Goal: Transaction & Acquisition: Purchase product/service

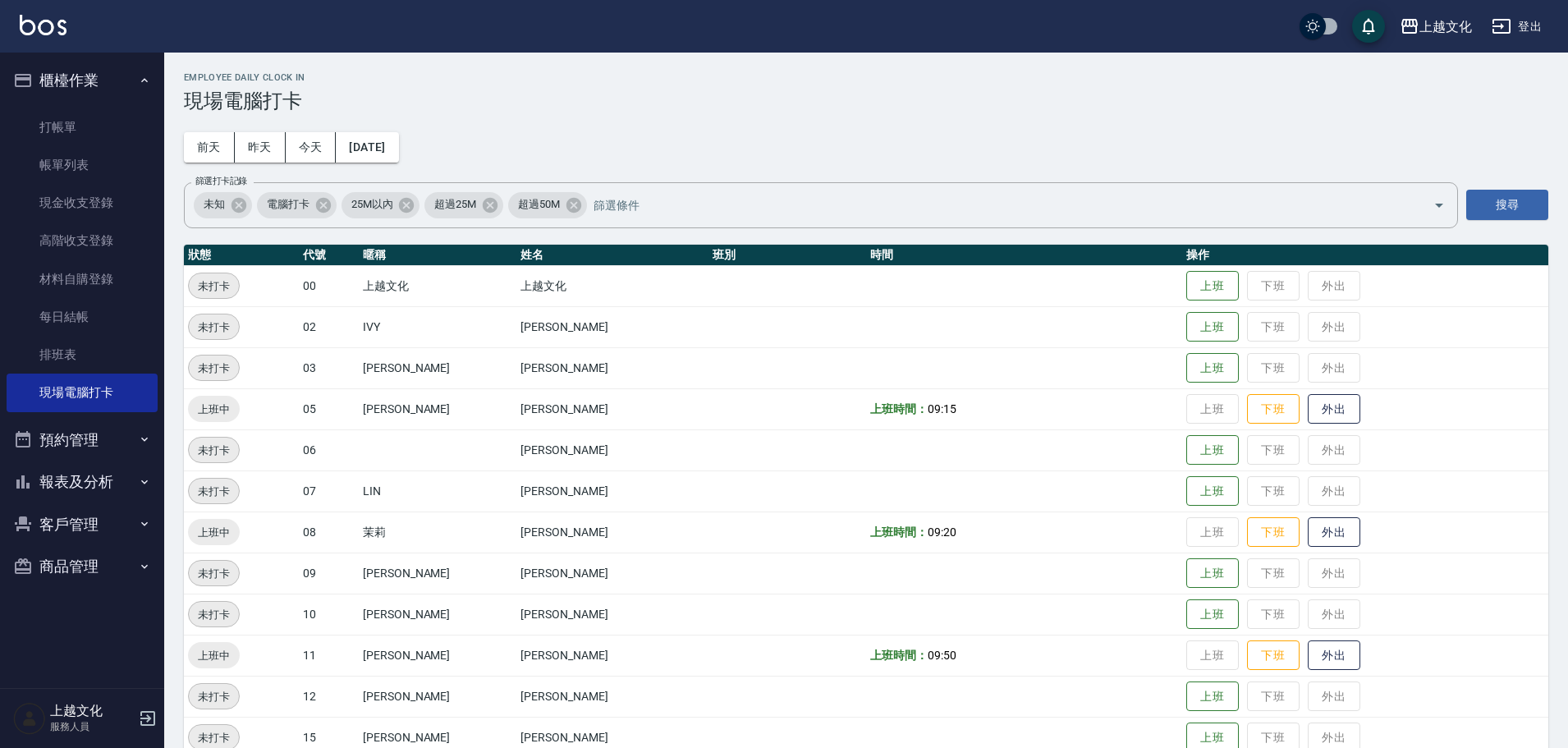
scroll to position [113, 0]
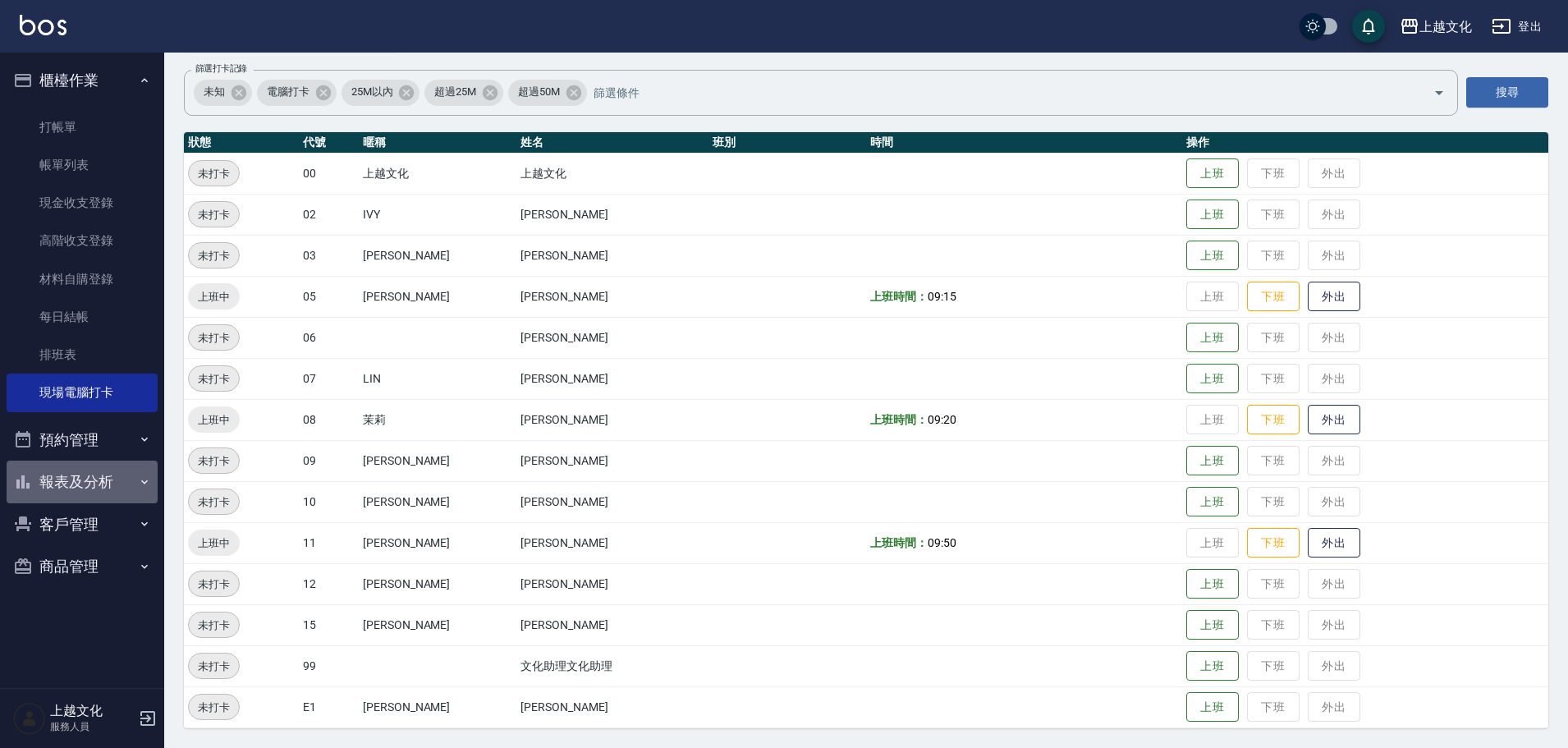
click at [74, 482] on button "報表及分析" at bounding box center [82, 482] width 151 height 43
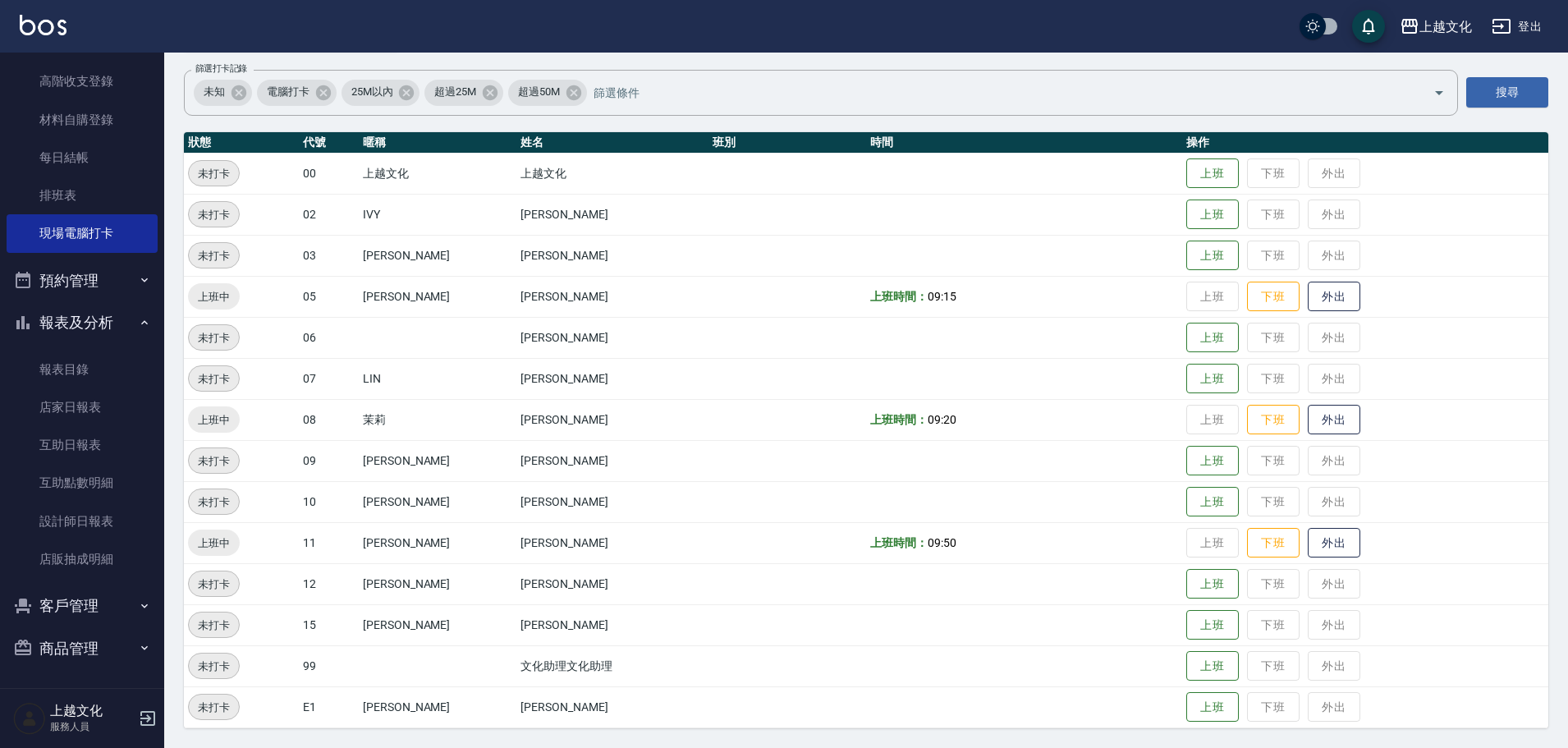
scroll to position [160, 0]
click at [65, 525] on link "設計師日報表" at bounding box center [82, 520] width 151 height 38
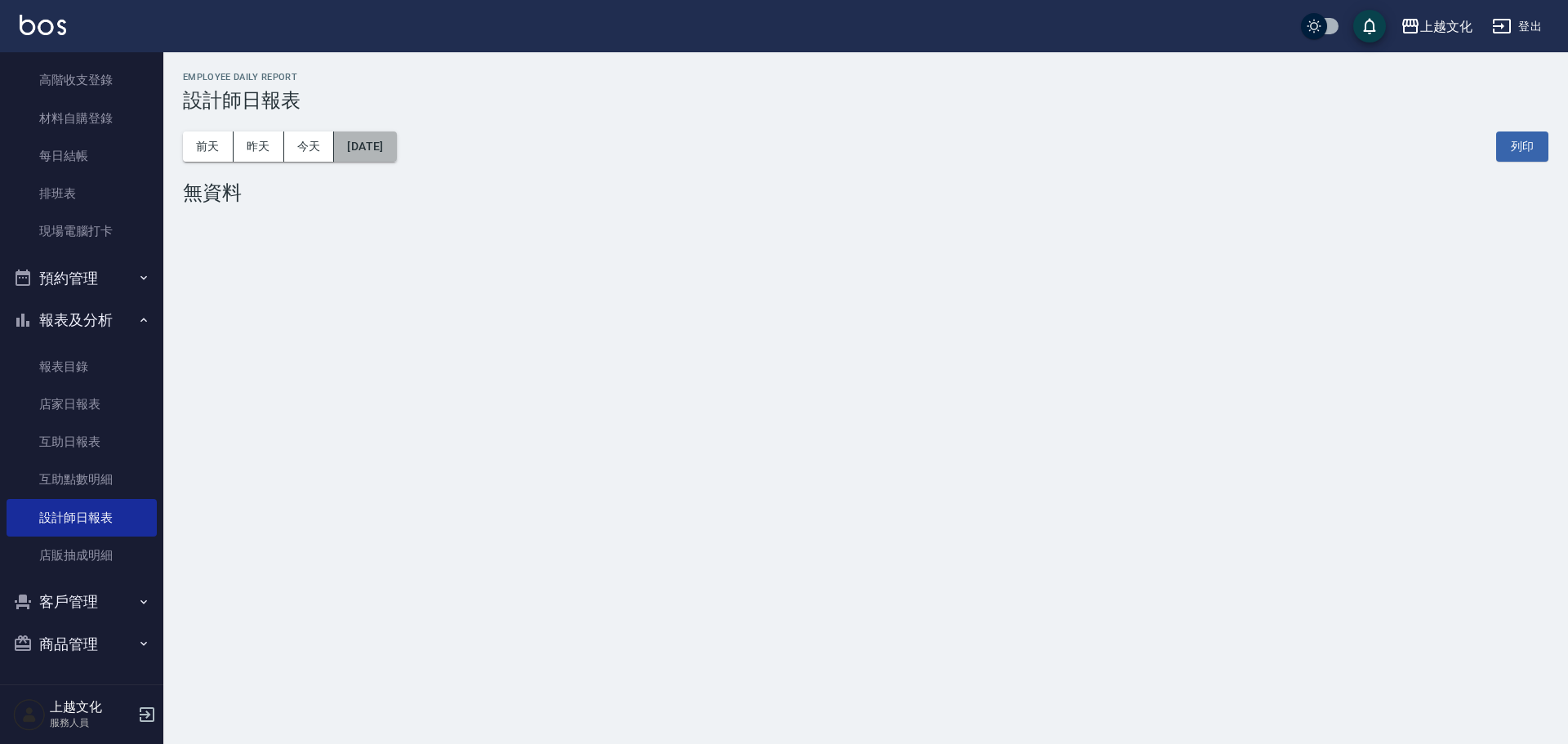
click at [368, 156] on button "2025/10/07" at bounding box center [365, 146] width 62 height 30
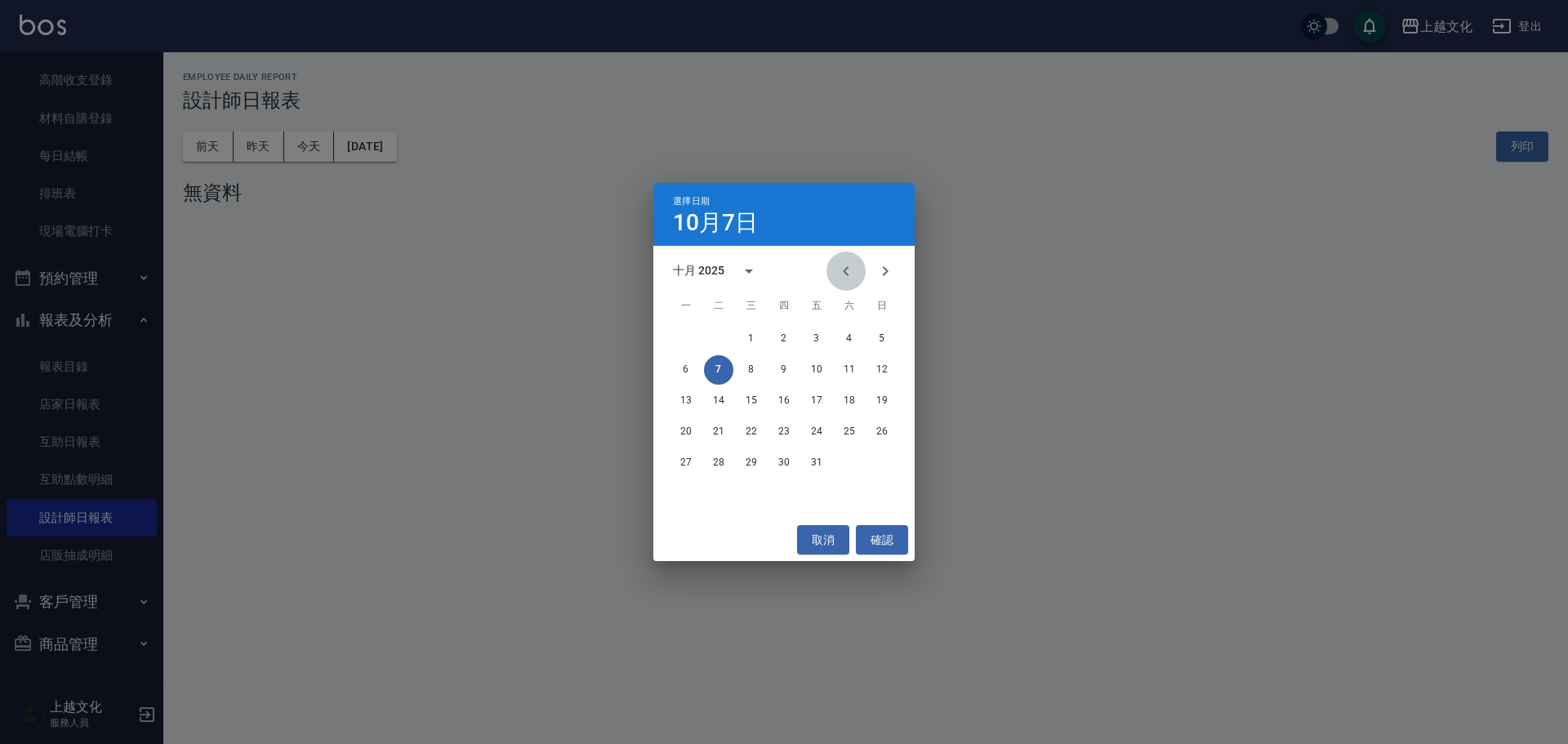
click at [849, 274] on icon "Previous month" at bounding box center [845, 271] width 6 height 10
click at [719, 404] on button "12" at bounding box center [719, 401] width 30 height 30
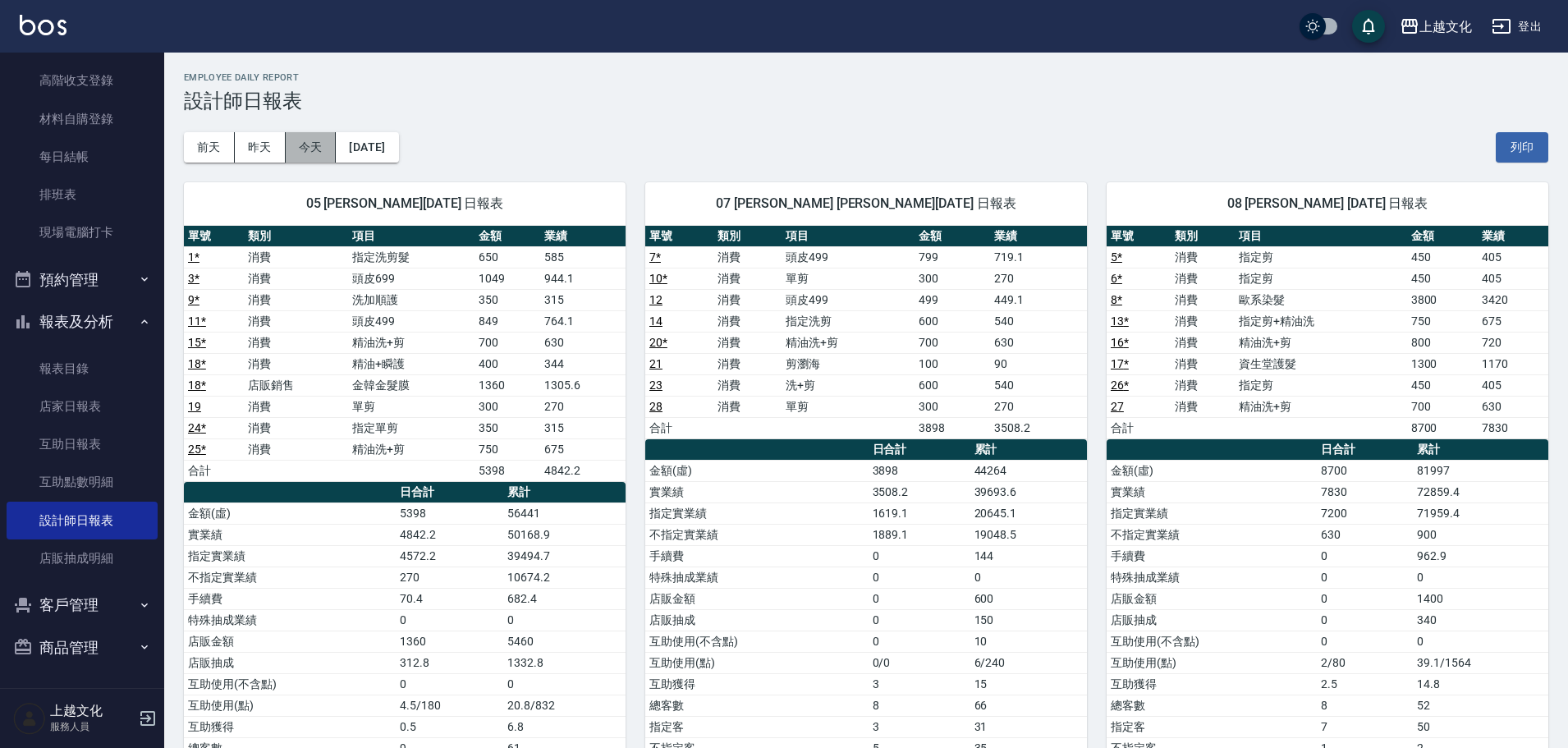
click at [317, 150] on button "今天" at bounding box center [311, 147] width 51 height 31
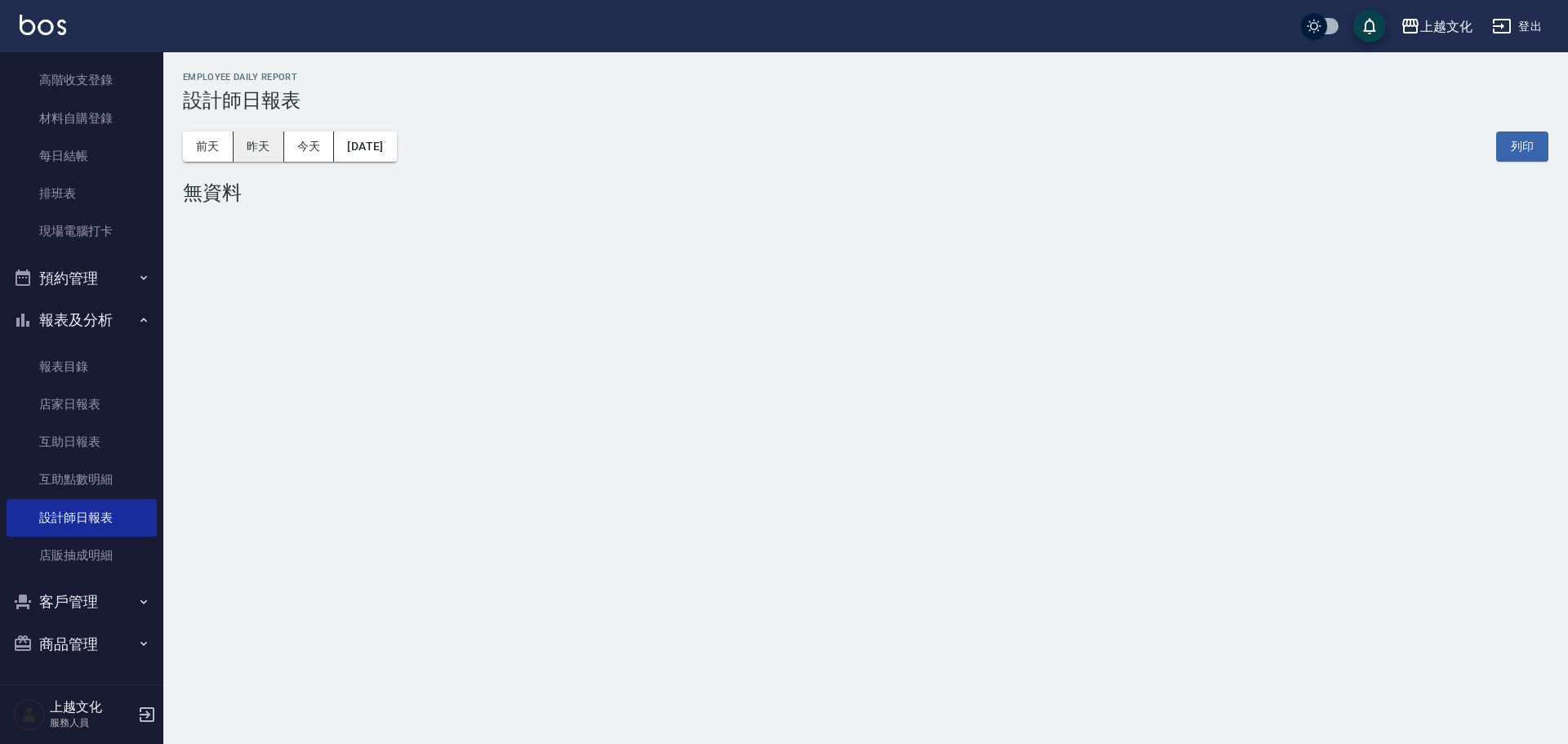
click at [274, 151] on button "昨天" at bounding box center [259, 146] width 51 height 30
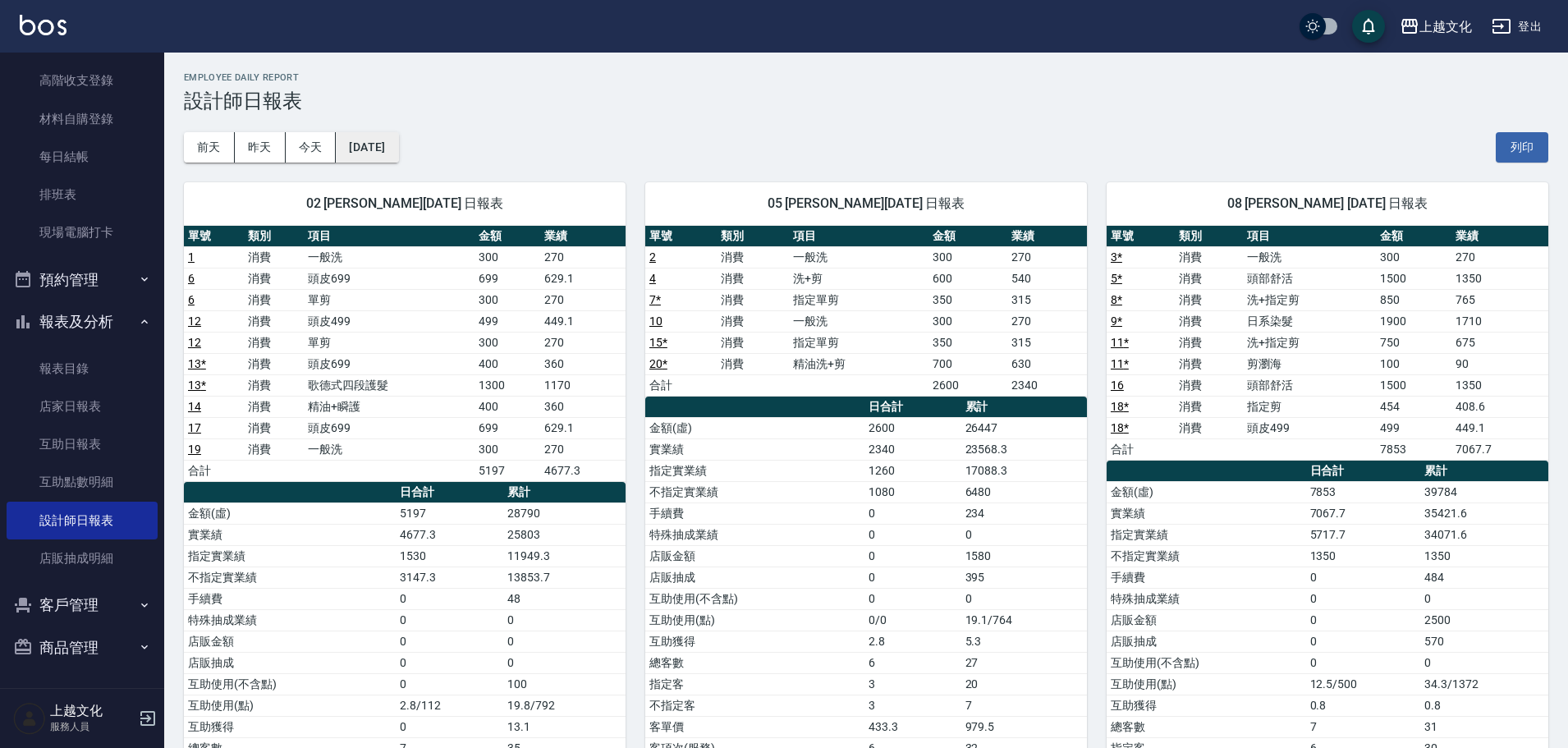
click at [364, 154] on button "2025/10/06" at bounding box center [367, 147] width 62 height 31
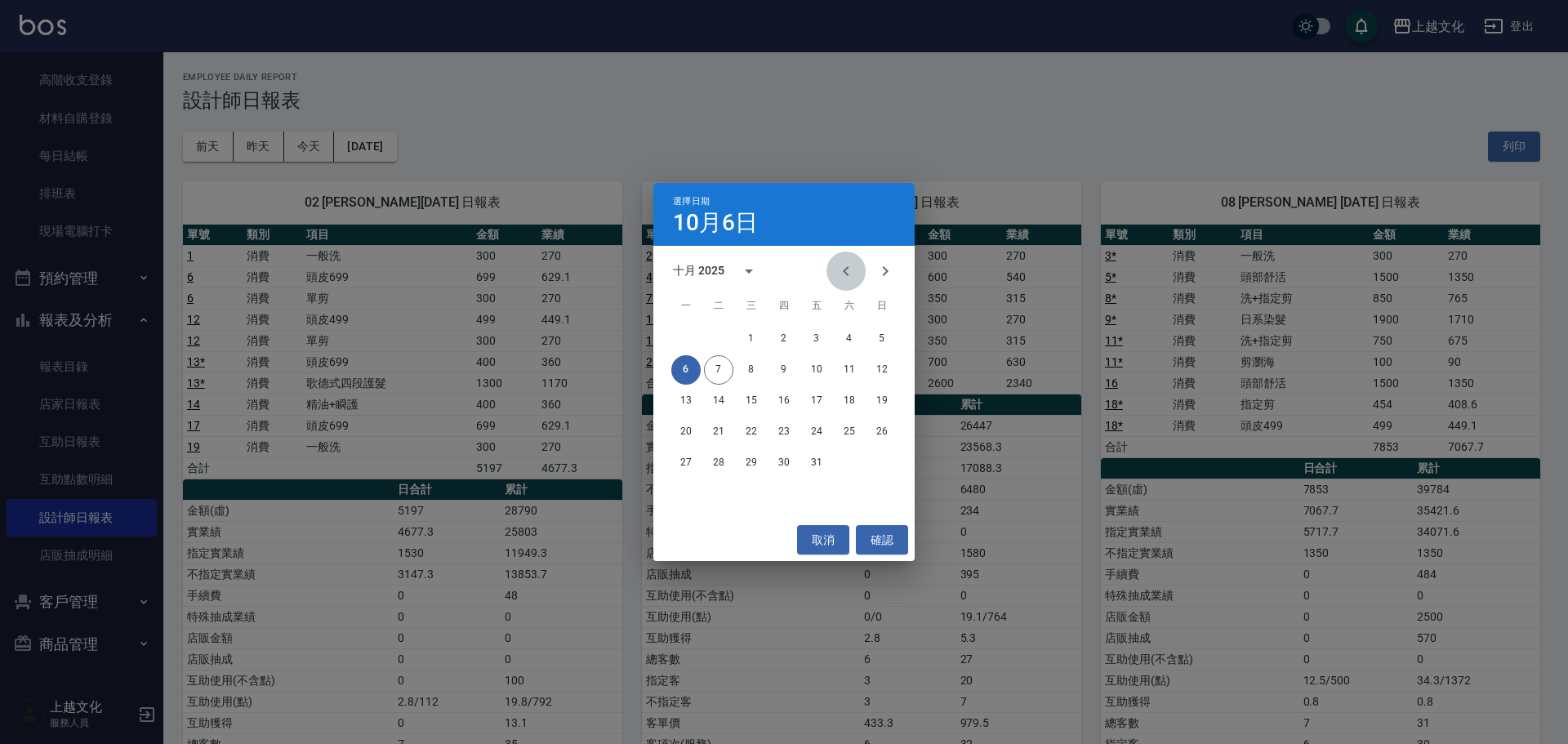
click at [839, 274] on icon "Previous month" at bounding box center [846, 272] width 20 height 20
click at [854, 337] on button "6" at bounding box center [849, 339] width 30 height 30
click at [854, 337] on div "上越文化 2025-10-06 設計師日報表 列印時間： 2025-10-07-11:39 Employee Daily Report 設計師日報表 前天 昨…" at bounding box center [779, 450] width 1560 height 900
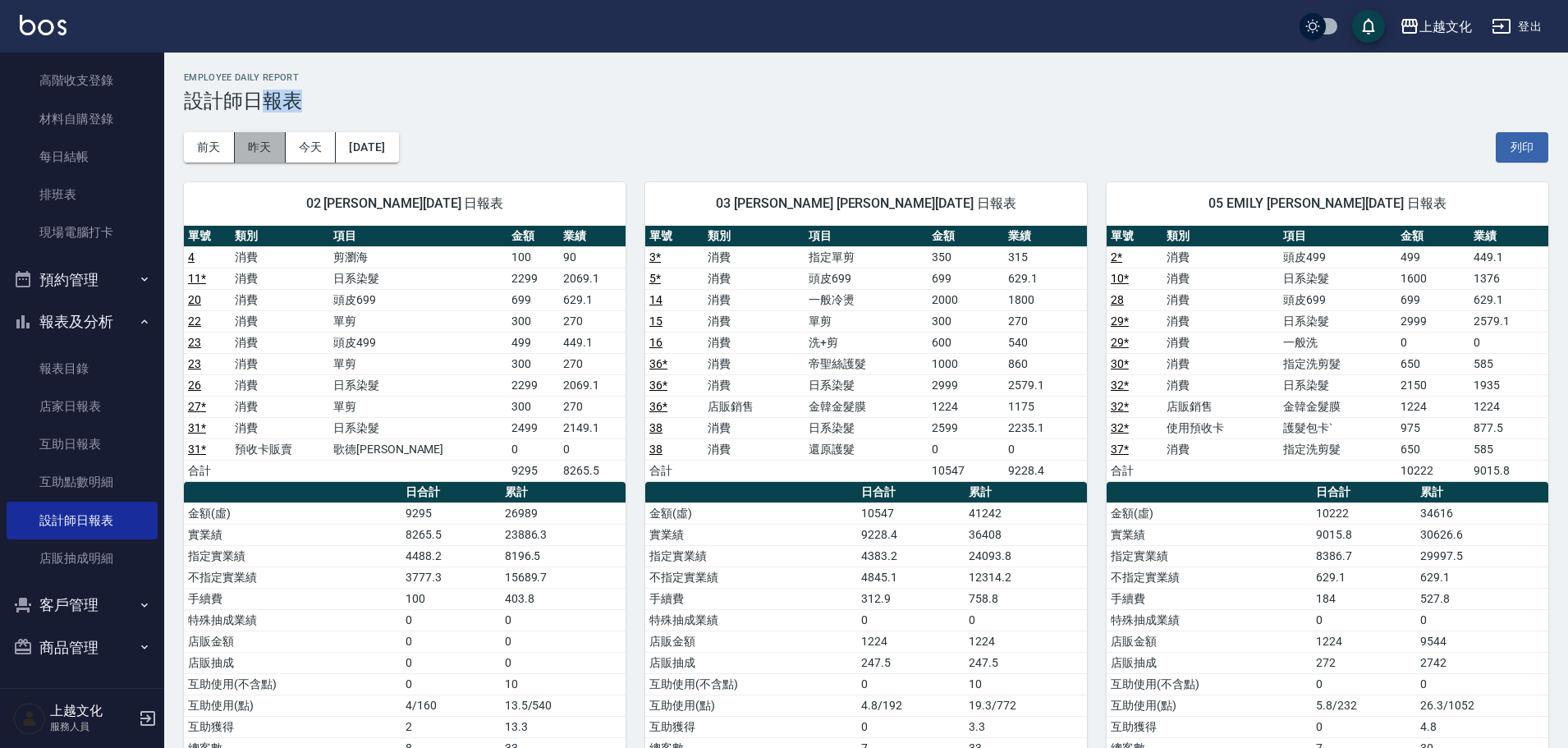
click at [263, 157] on button "昨天" at bounding box center [261, 147] width 51 height 31
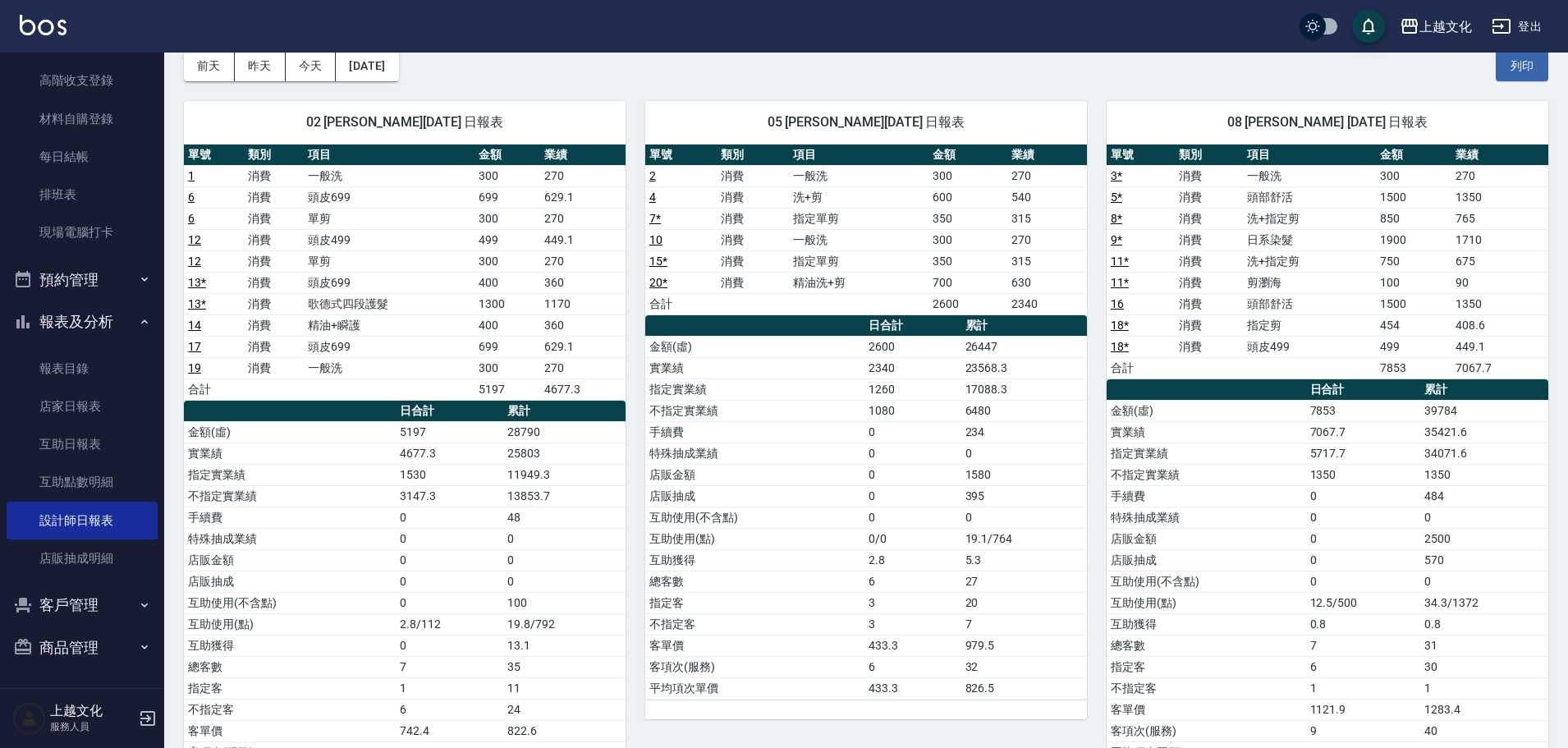
scroll to position [158, 0]
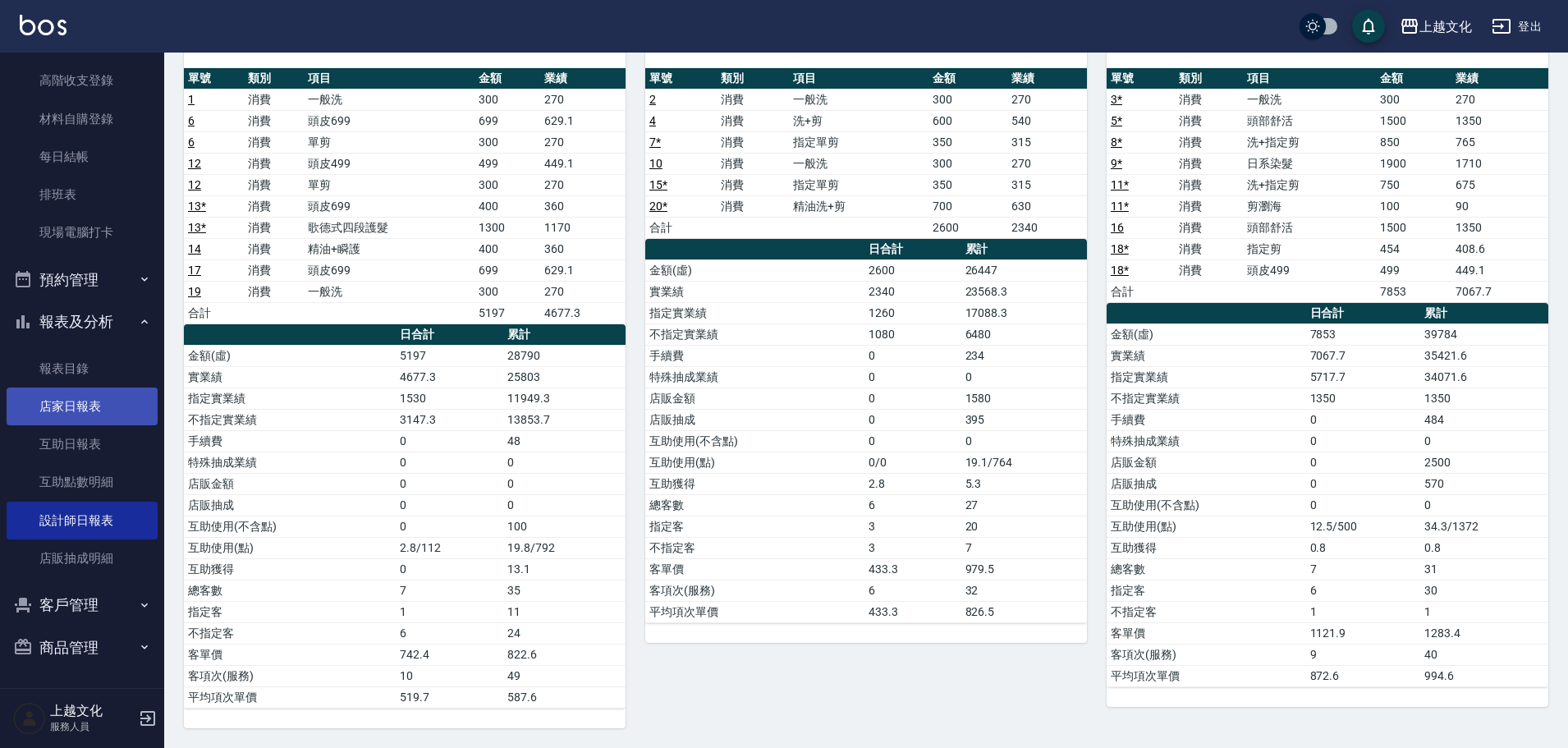
click at [69, 411] on link "店家日報表" at bounding box center [82, 406] width 151 height 38
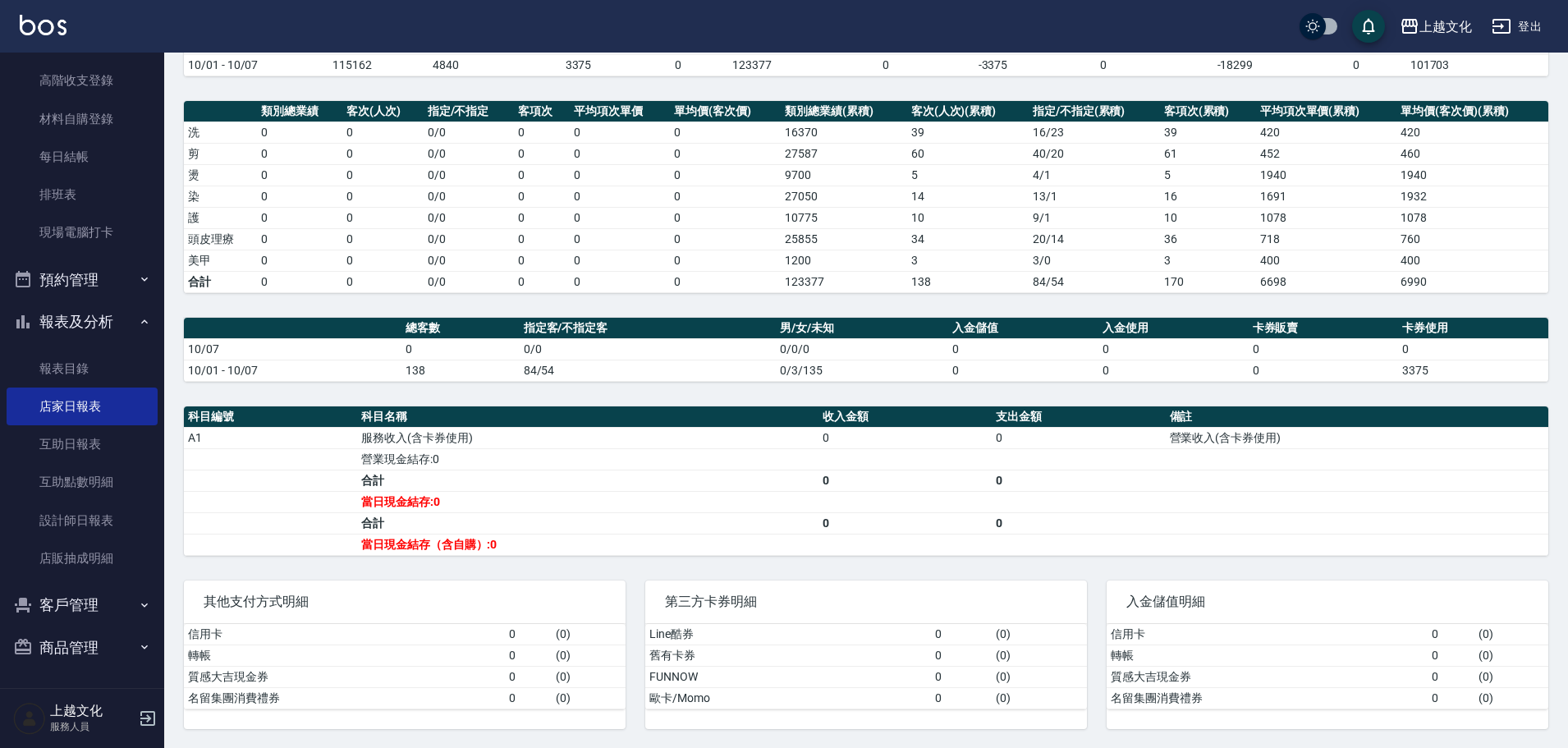
scroll to position [188, 0]
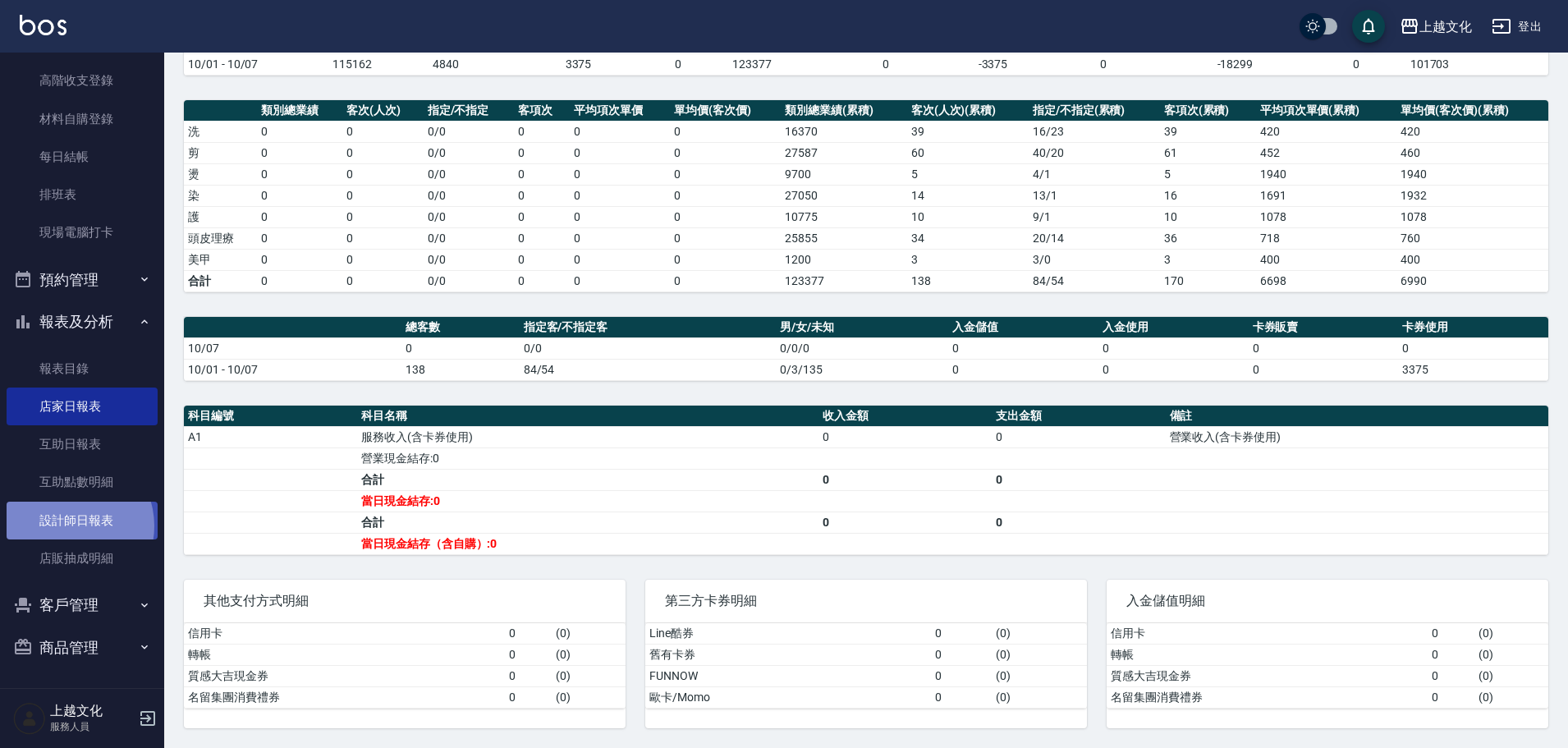
click at [68, 525] on link "設計師日報表" at bounding box center [82, 520] width 151 height 38
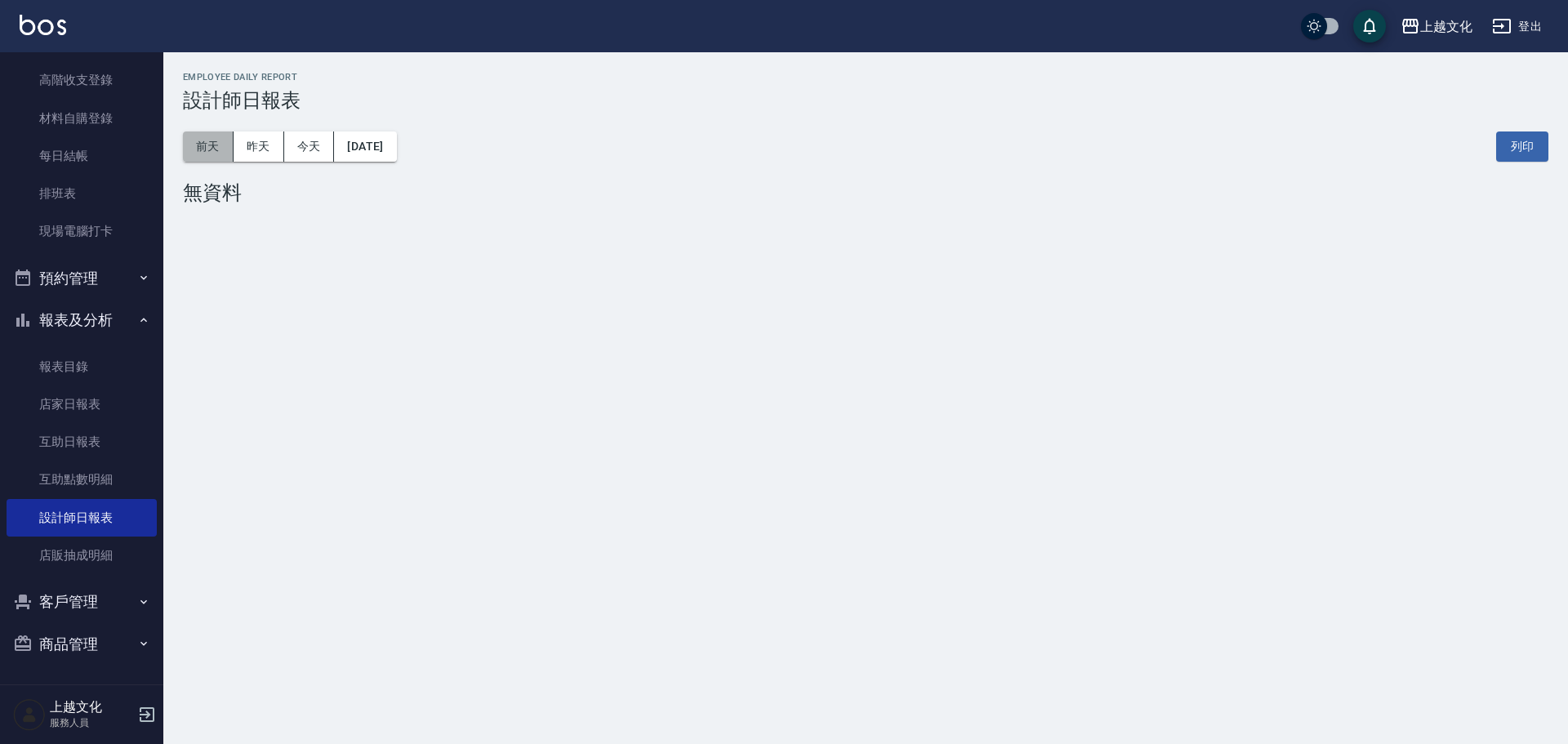
click at [218, 151] on button "前天" at bounding box center [208, 146] width 51 height 30
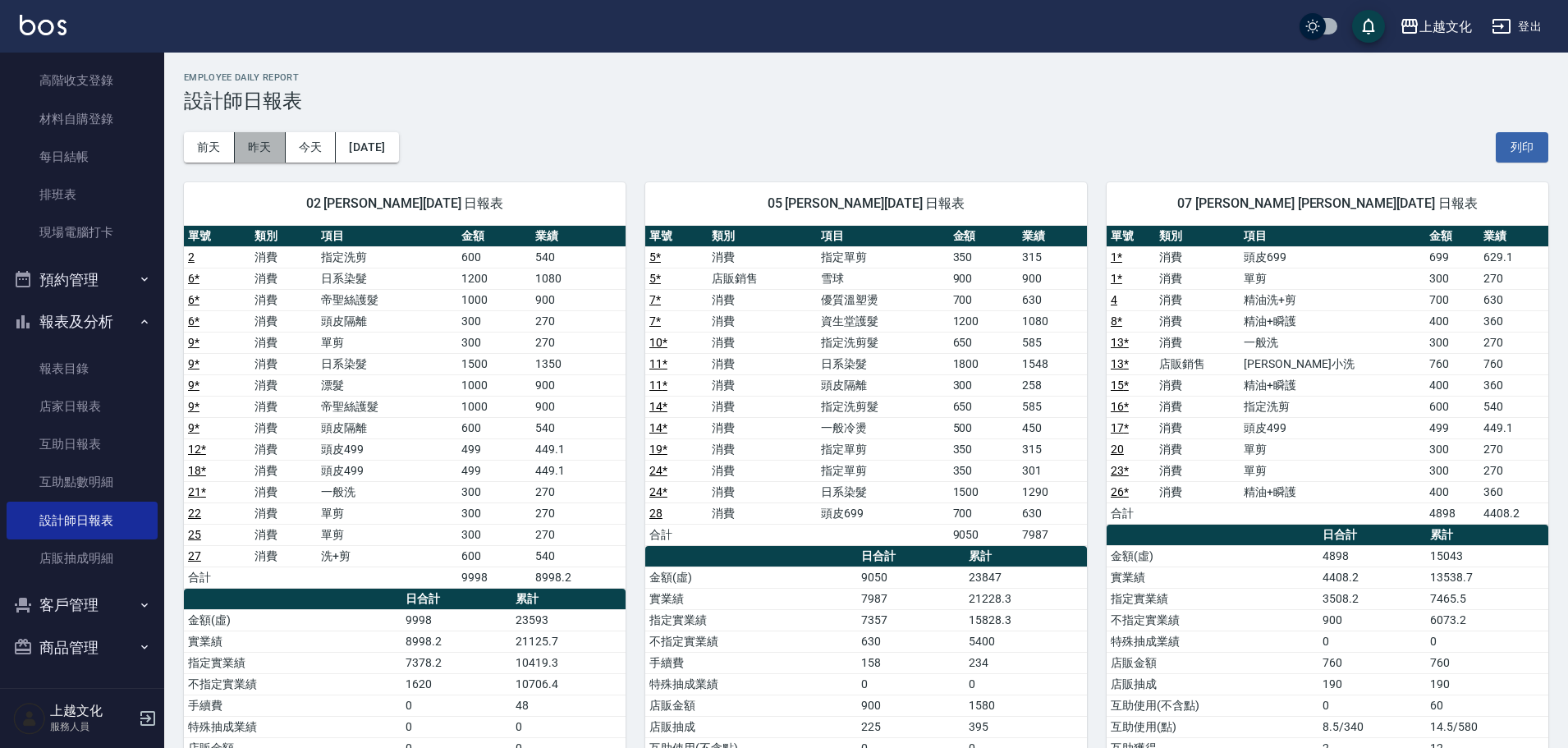
click at [271, 142] on button "昨天" at bounding box center [261, 147] width 51 height 31
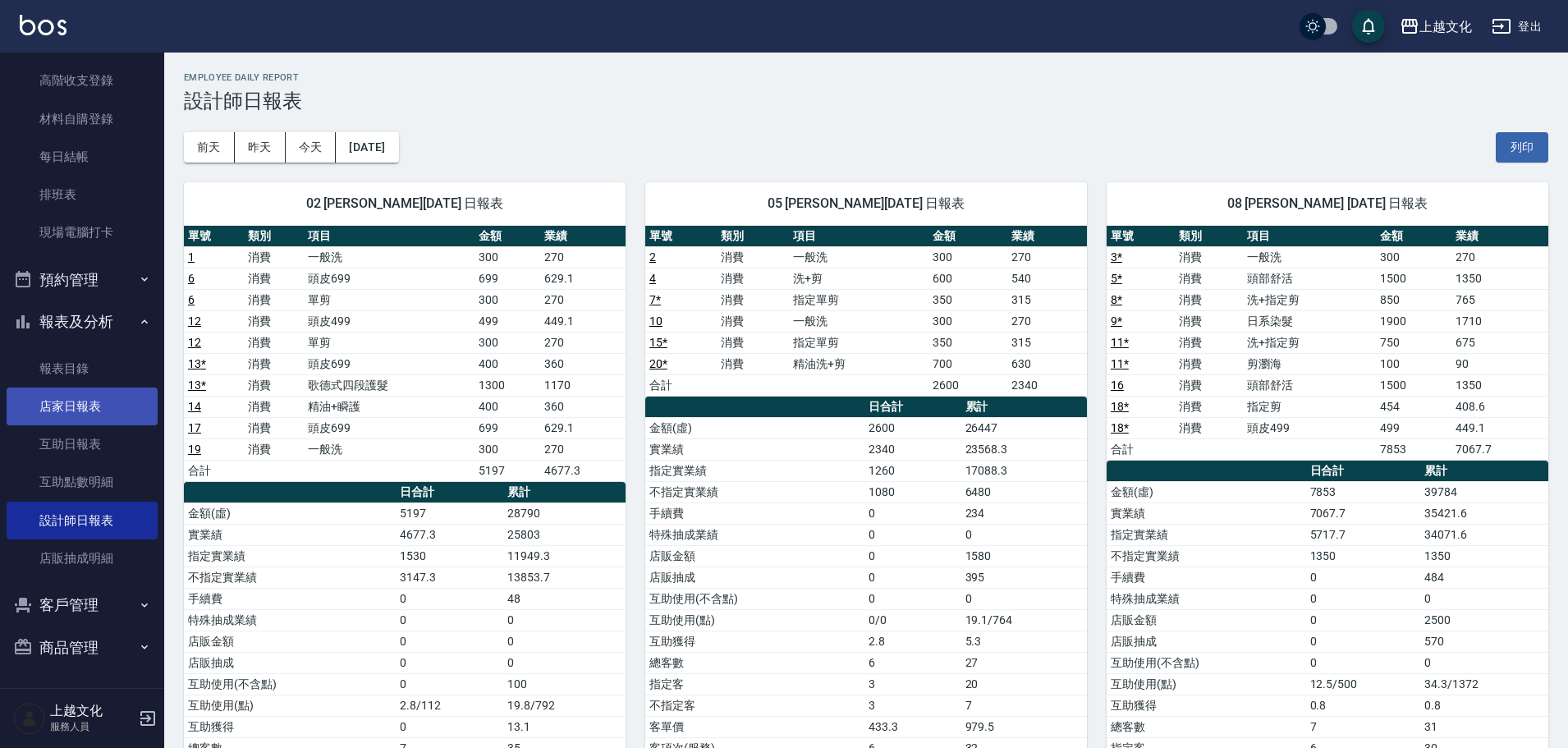
click at [62, 407] on link "店家日報表" at bounding box center [82, 406] width 151 height 38
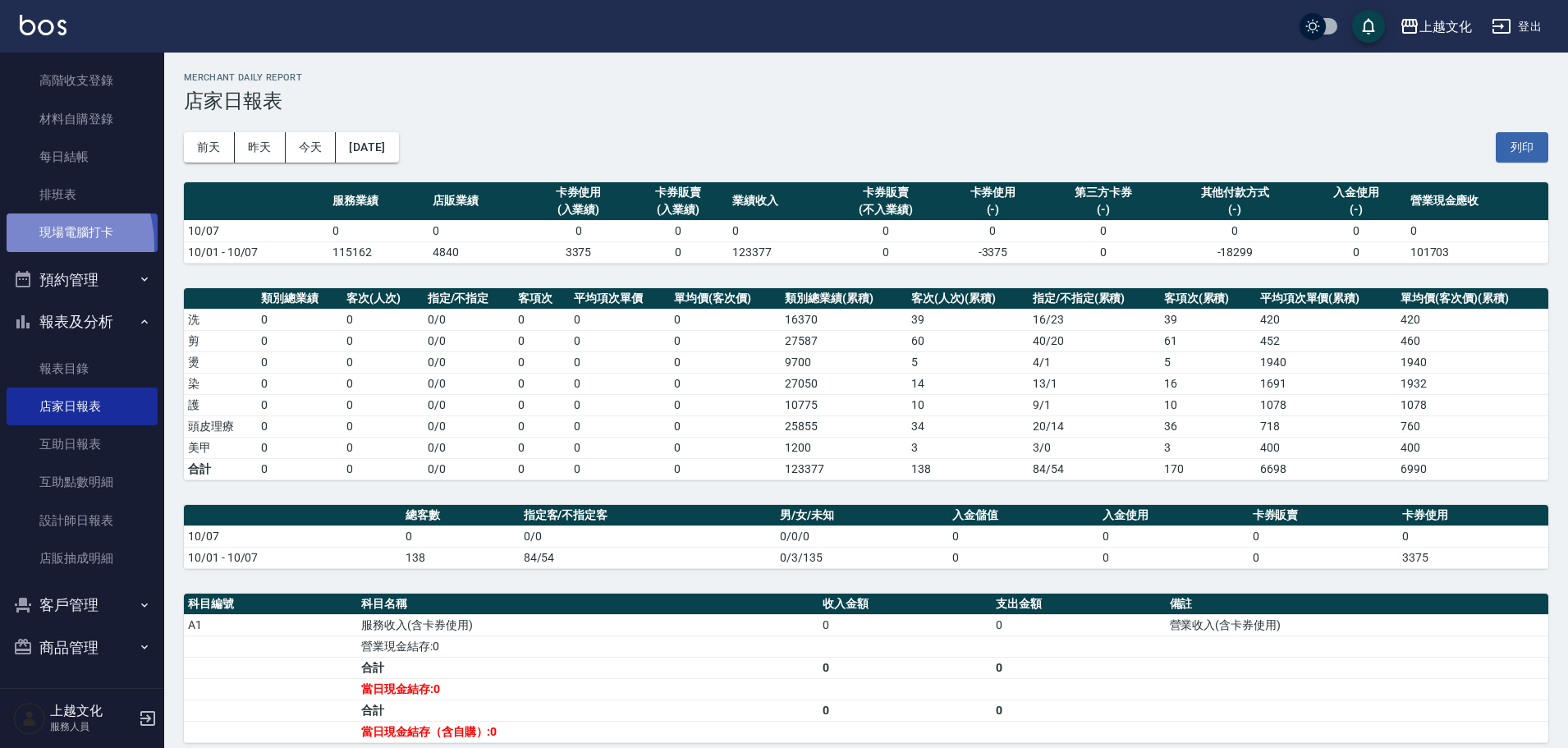
click at [38, 244] on link "現場電腦打卡" at bounding box center [82, 233] width 151 height 38
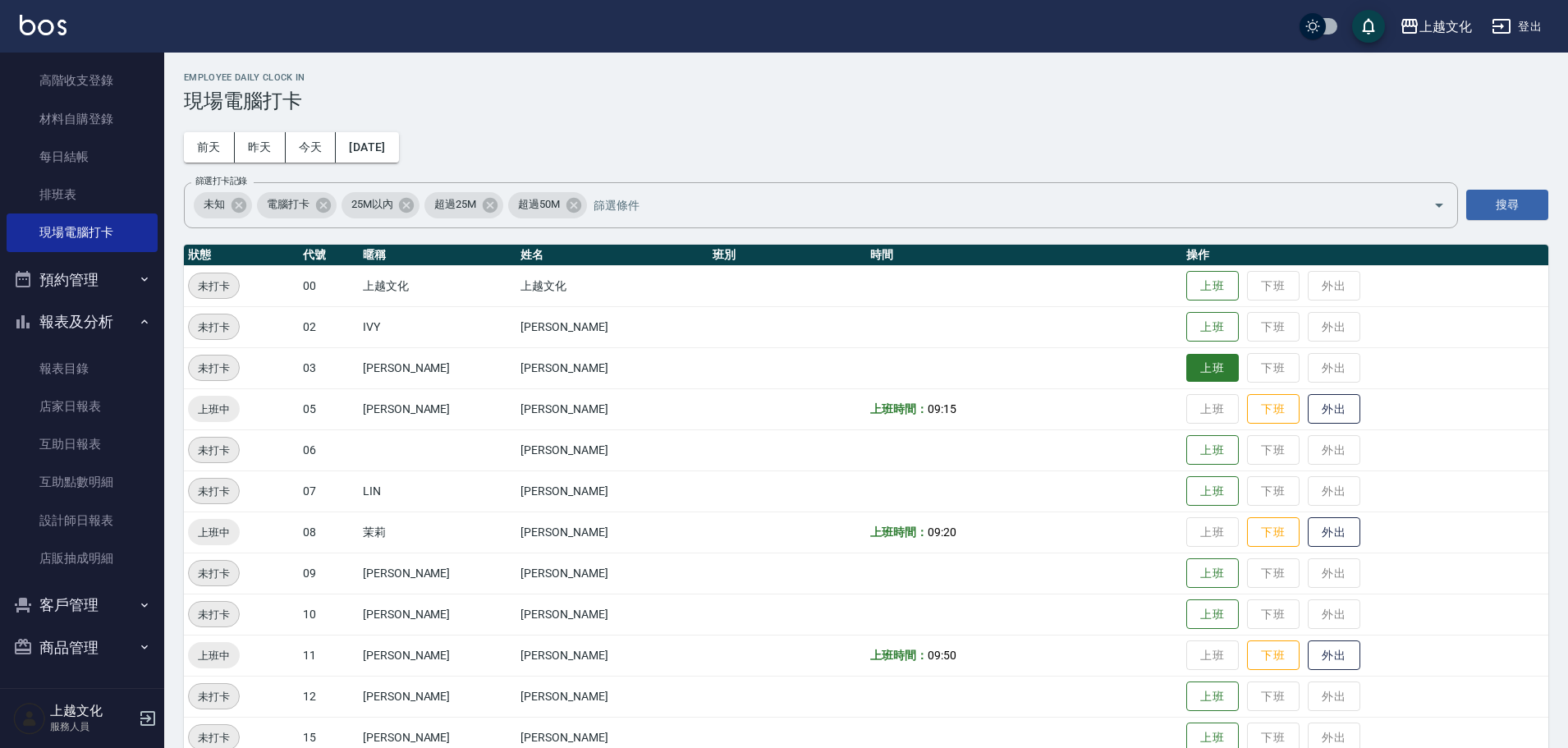
click at [1187, 372] on button "上班" at bounding box center [1213, 368] width 53 height 29
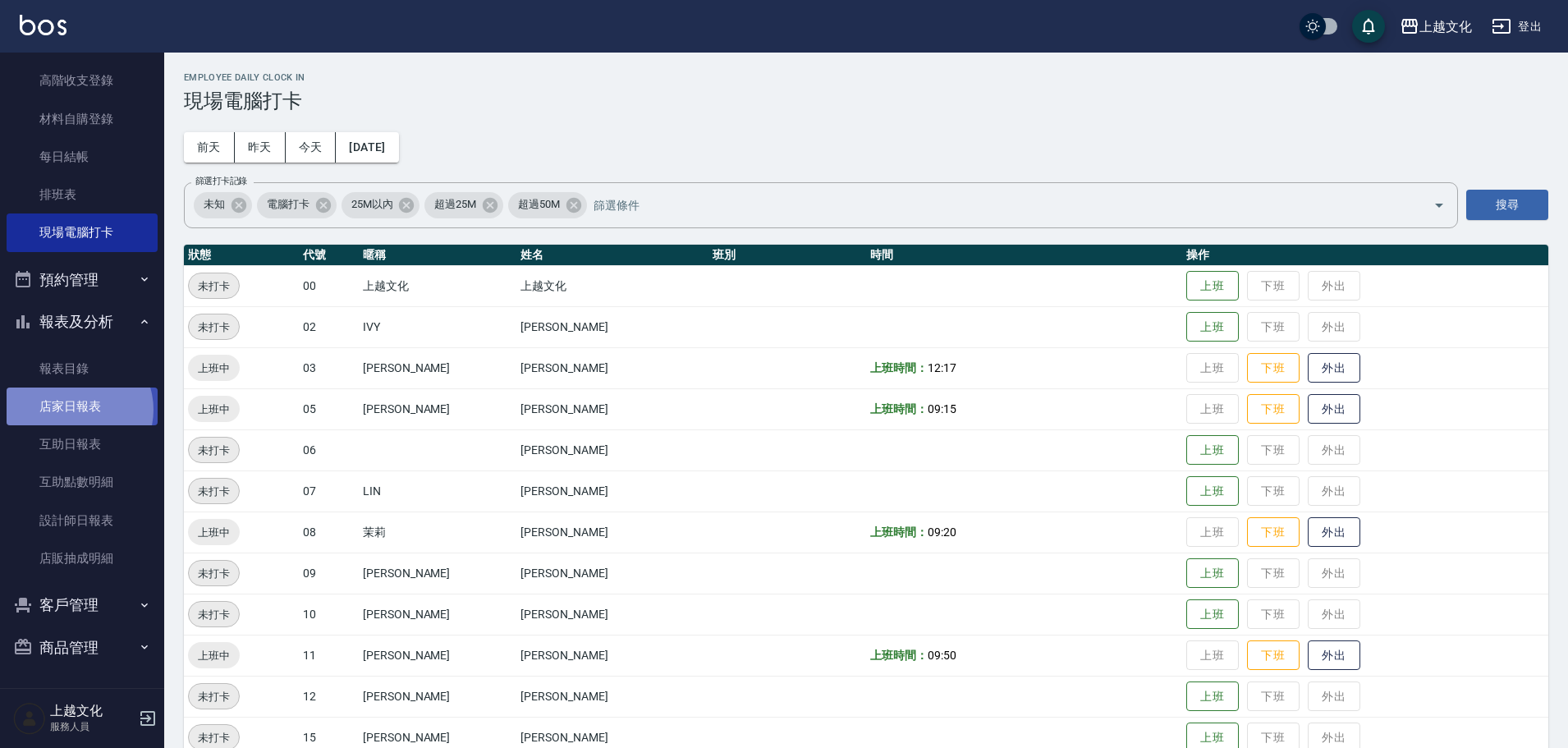
click at [74, 410] on link "店家日報表" at bounding box center [82, 406] width 151 height 38
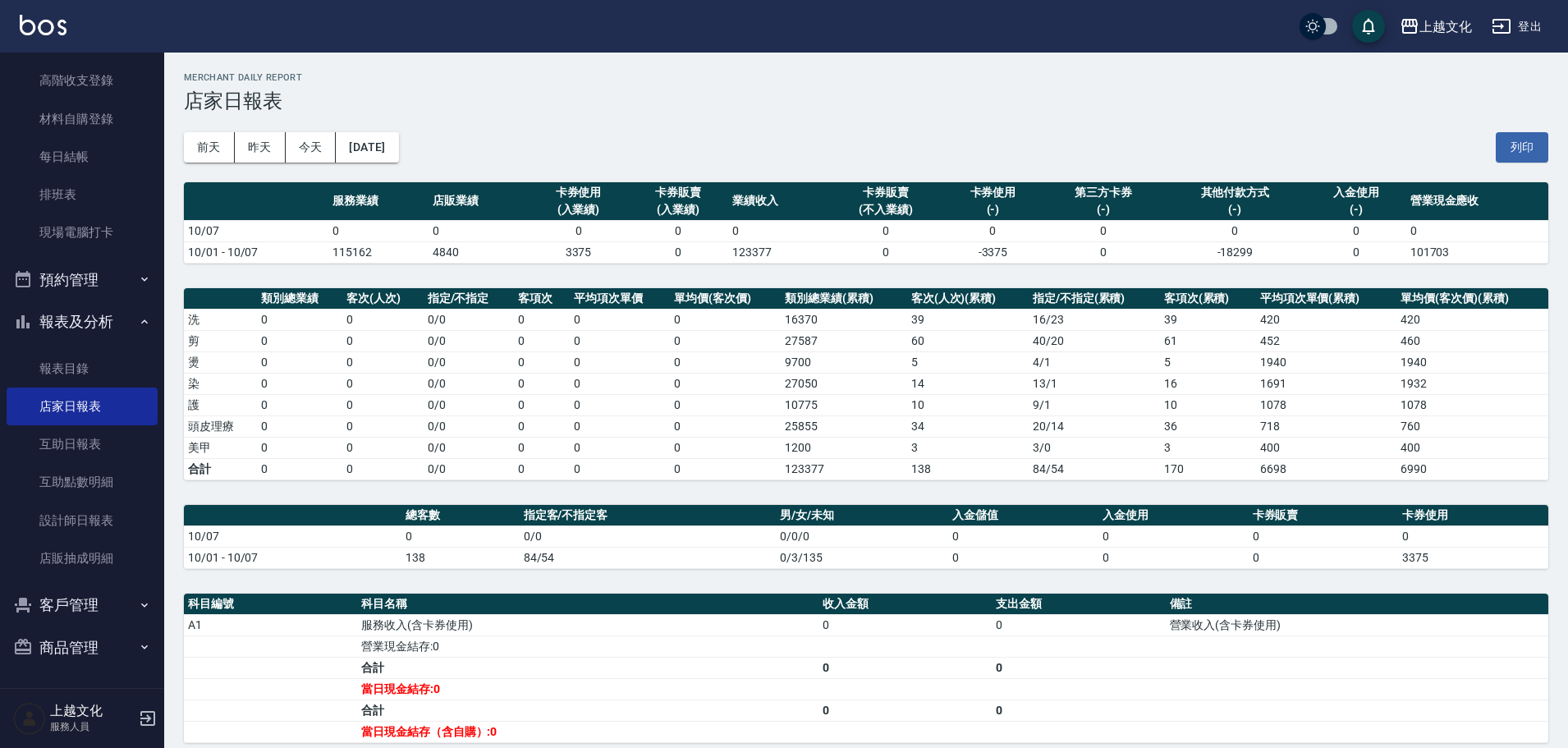
click at [373, 159] on button "2025/10/07" at bounding box center [367, 147] width 62 height 31
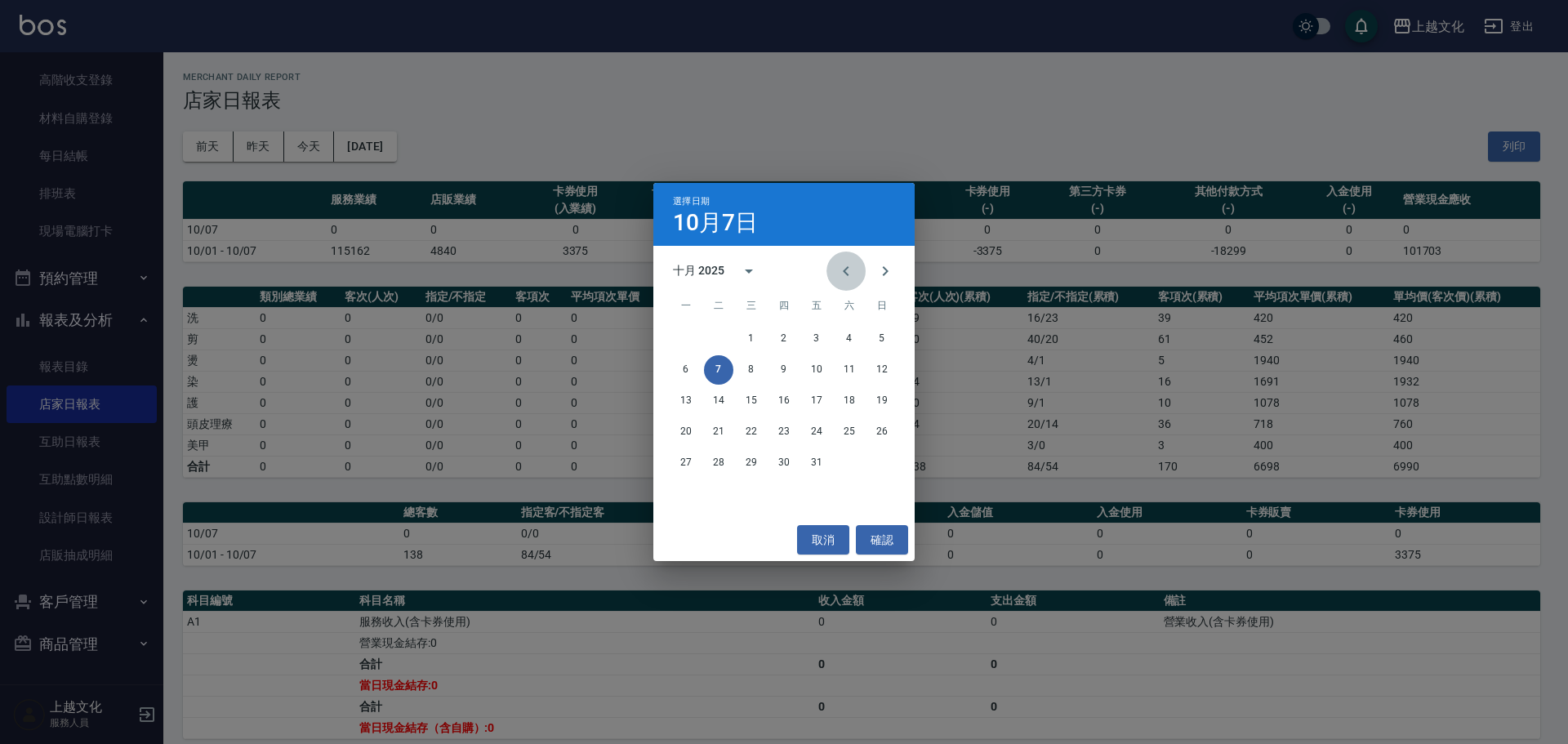
click at [849, 274] on icon "Previous month" at bounding box center [845, 271] width 6 height 10
click at [882, 343] on button "7" at bounding box center [882, 339] width 30 height 30
click at [882, 343] on div "上越文化 2025-10-07 店家日報表 列印時間： 2025-10-07-12:19 Merchant Daily Report 店家日報表 前天 昨天 …" at bounding box center [779, 465] width 1560 height 931
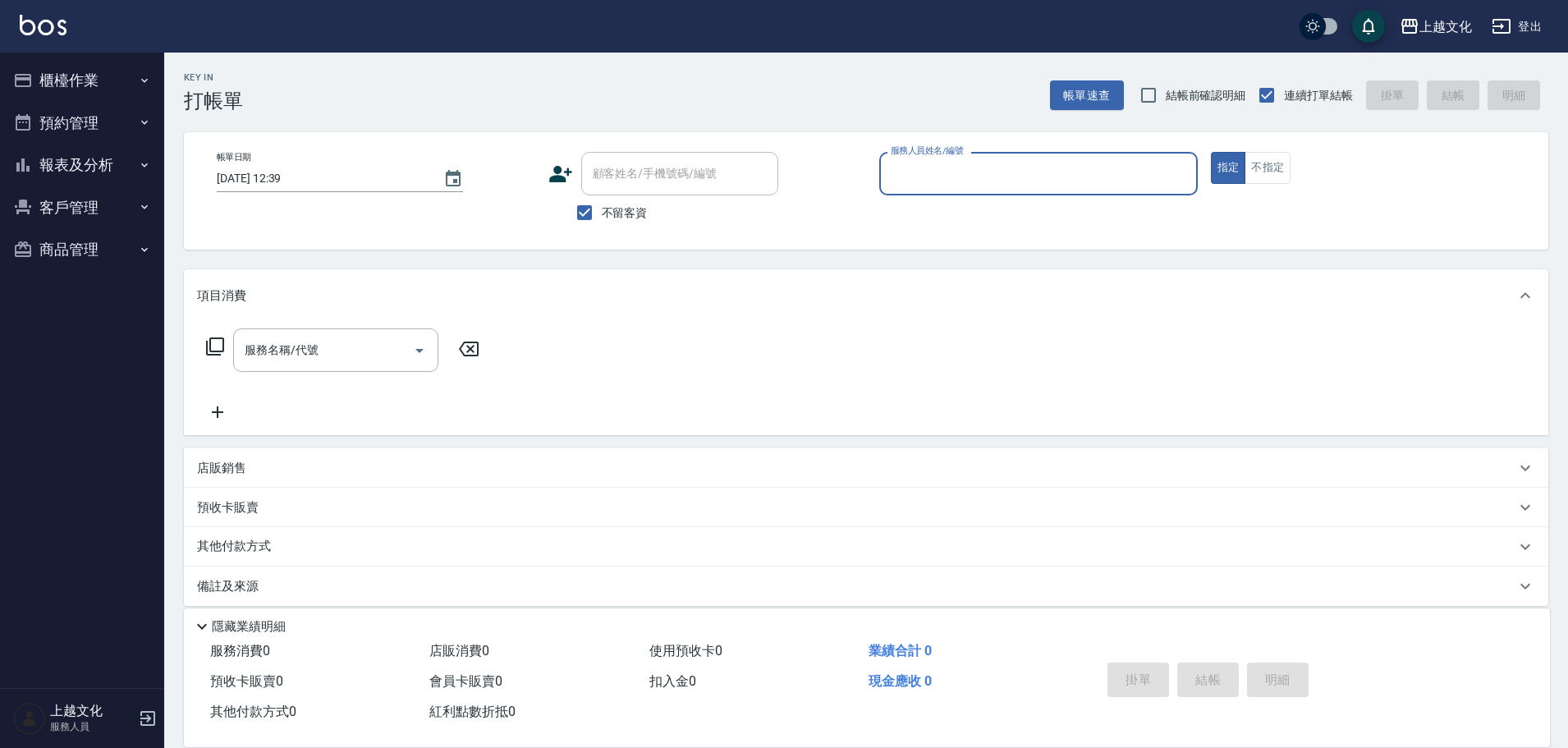
click at [993, 161] on input "服務人員姓名/編號" at bounding box center [1038, 173] width 304 height 29
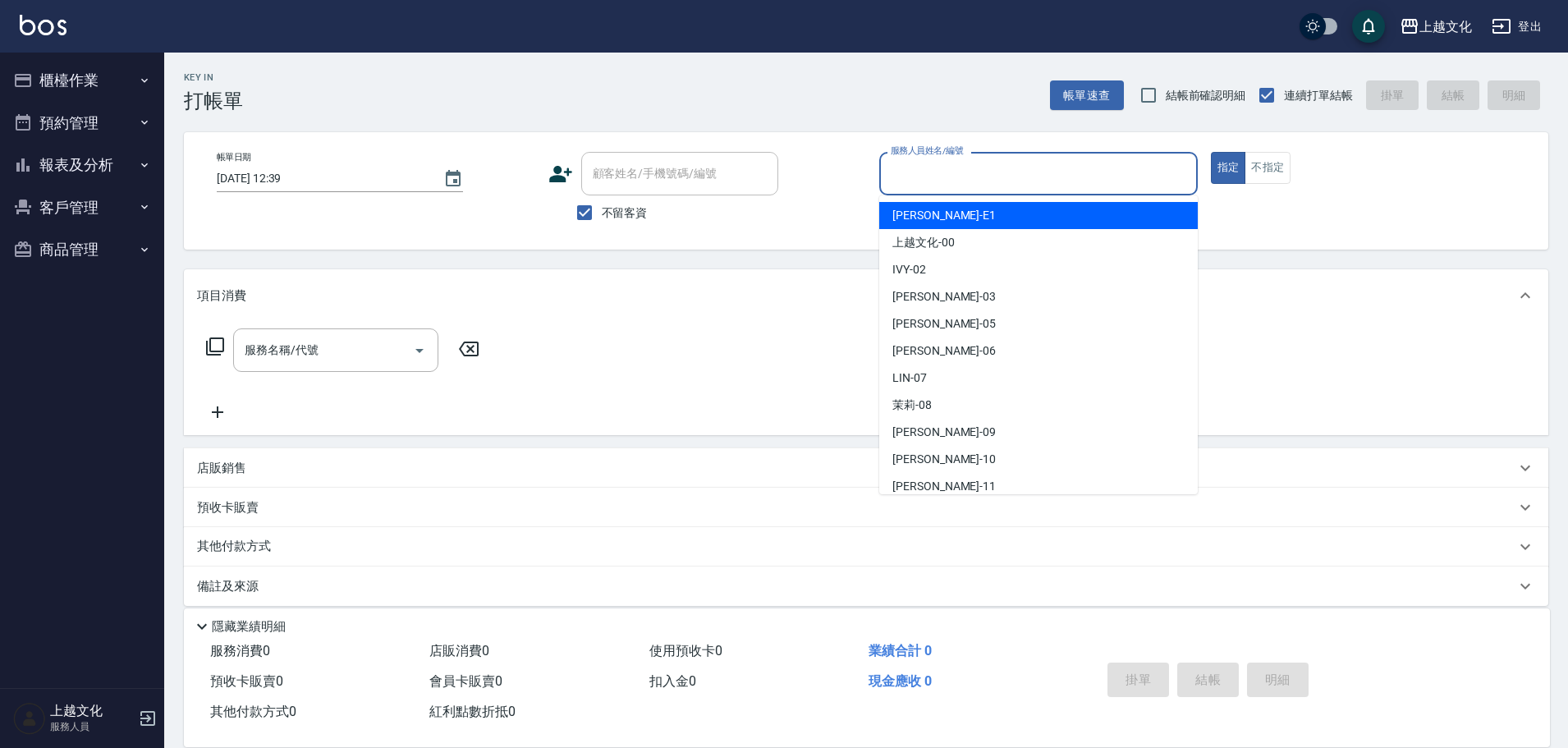
click at [980, 175] on input "服務人員姓名/編號" at bounding box center [1038, 173] width 304 height 29
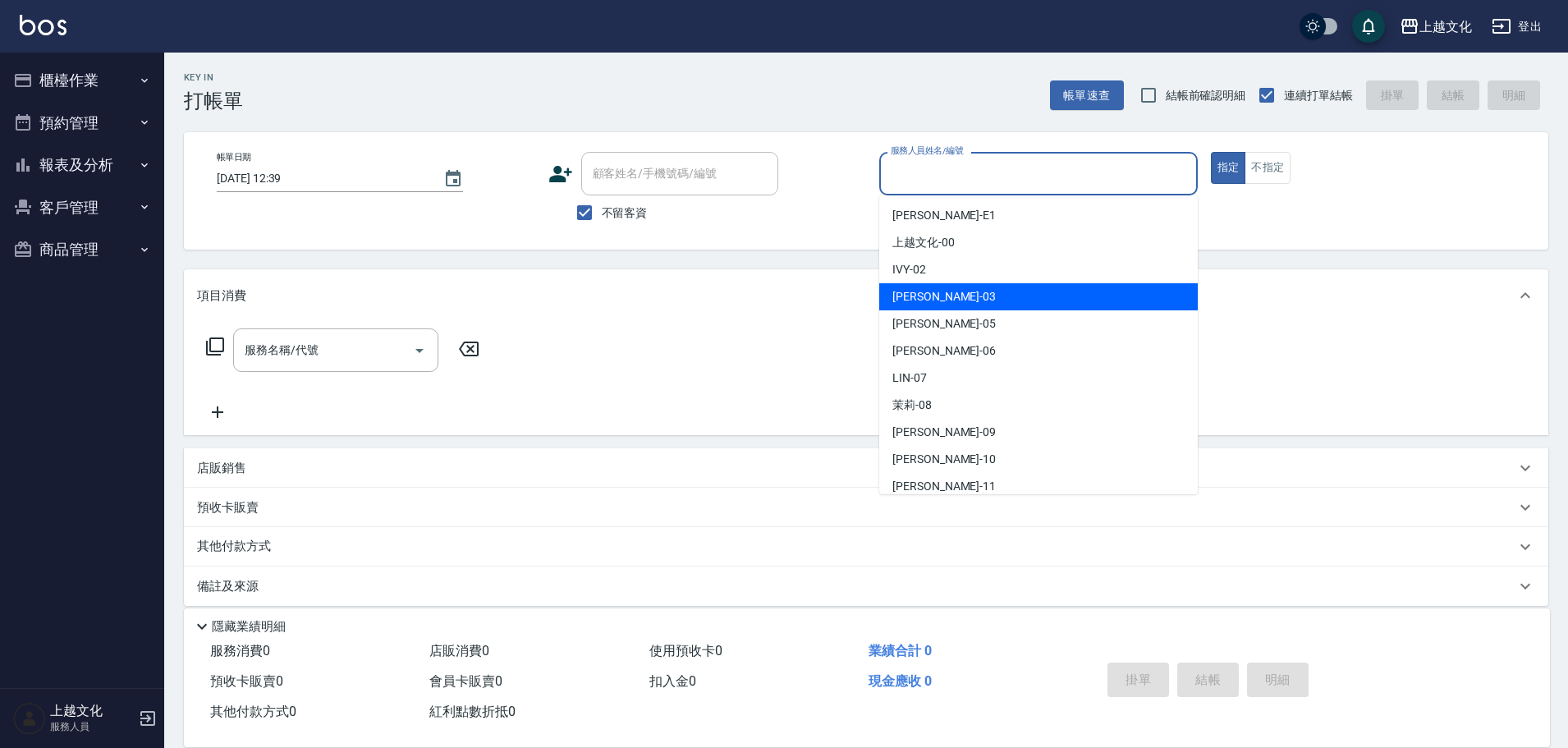
click at [943, 300] on div "[PERSON_NAME] -03" at bounding box center [1038, 296] width 319 height 27
type input "[PERSON_NAME]-03"
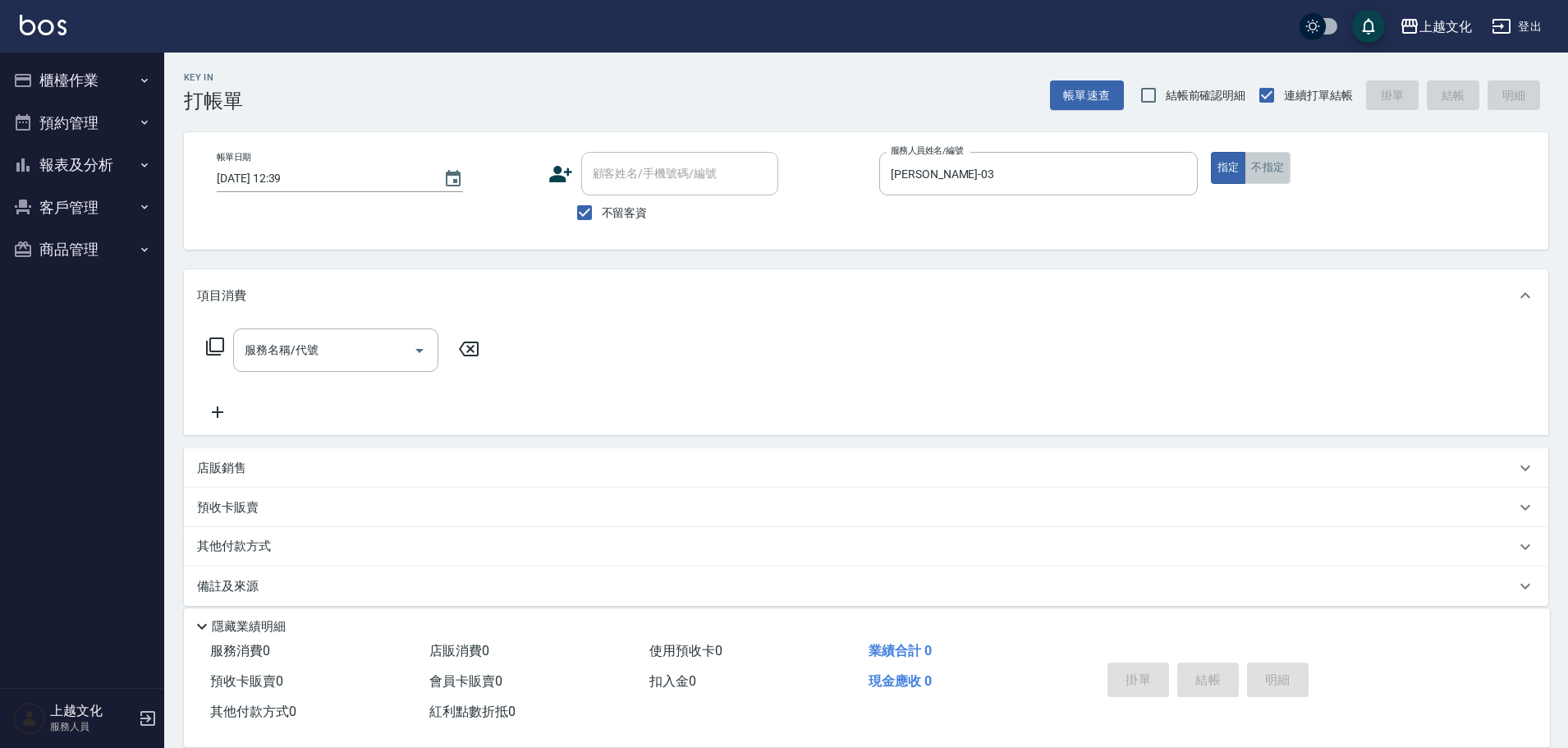
drag, startPoint x: 1261, startPoint y: 167, endPoint x: 710, endPoint y: 251, distance: 557.4
click at [1261, 168] on button "不指定" at bounding box center [1268, 168] width 46 height 32
click at [312, 364] on input "服務名稱/代號" at bounding box center [324, 350] width 165 height 29
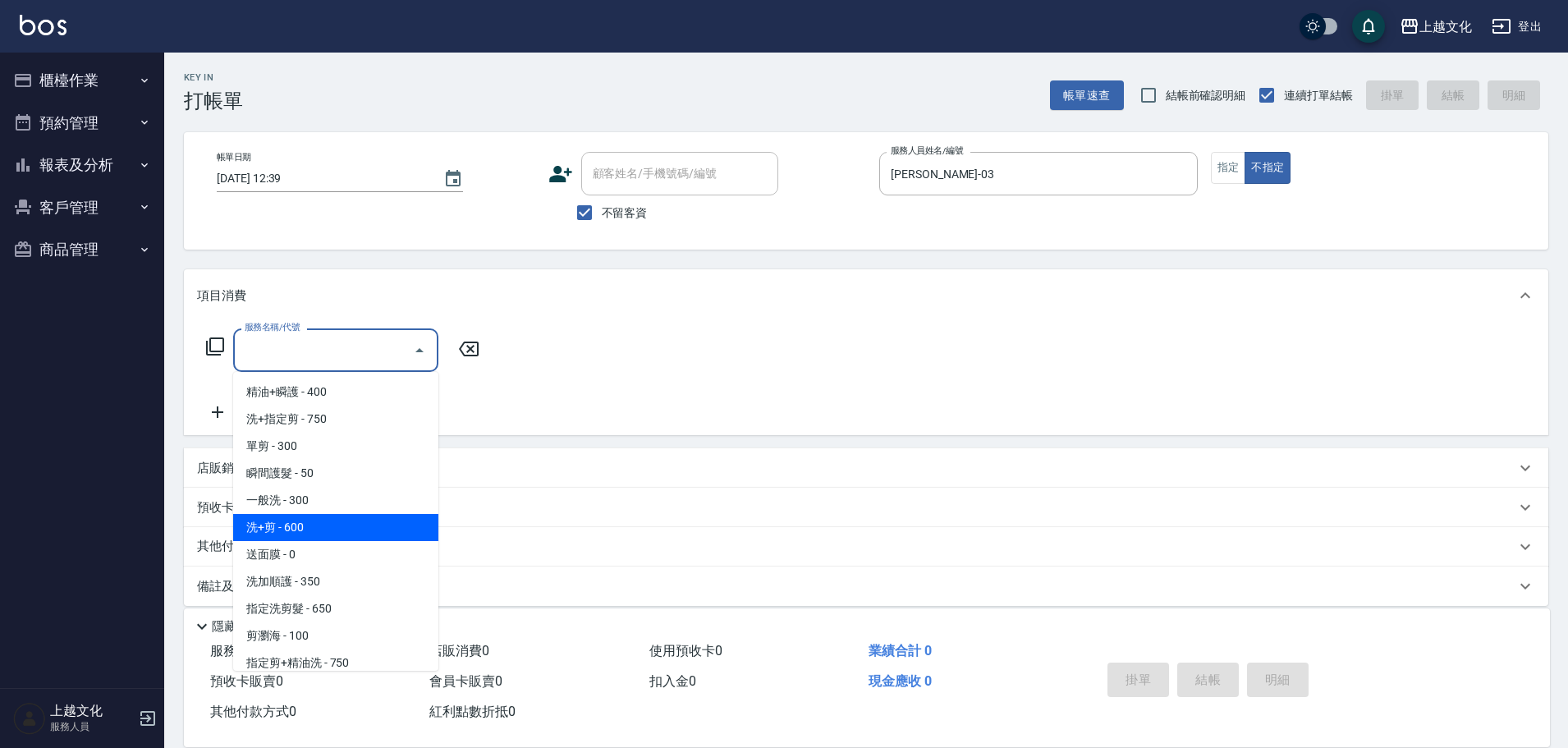
click at [341, 529] on span "洗+剪 - 600" at bounding box center [336, 527] width 205 height 27
drag, startPoint x: 341, startPoint y: 529, endPoint x: 401, endPoint y: 487, distance: 73.2
click at [341, 529] on div "其他付款方式" at bounding box center [866, 547] width 1364 height 40
type input "洗+剪(108)"
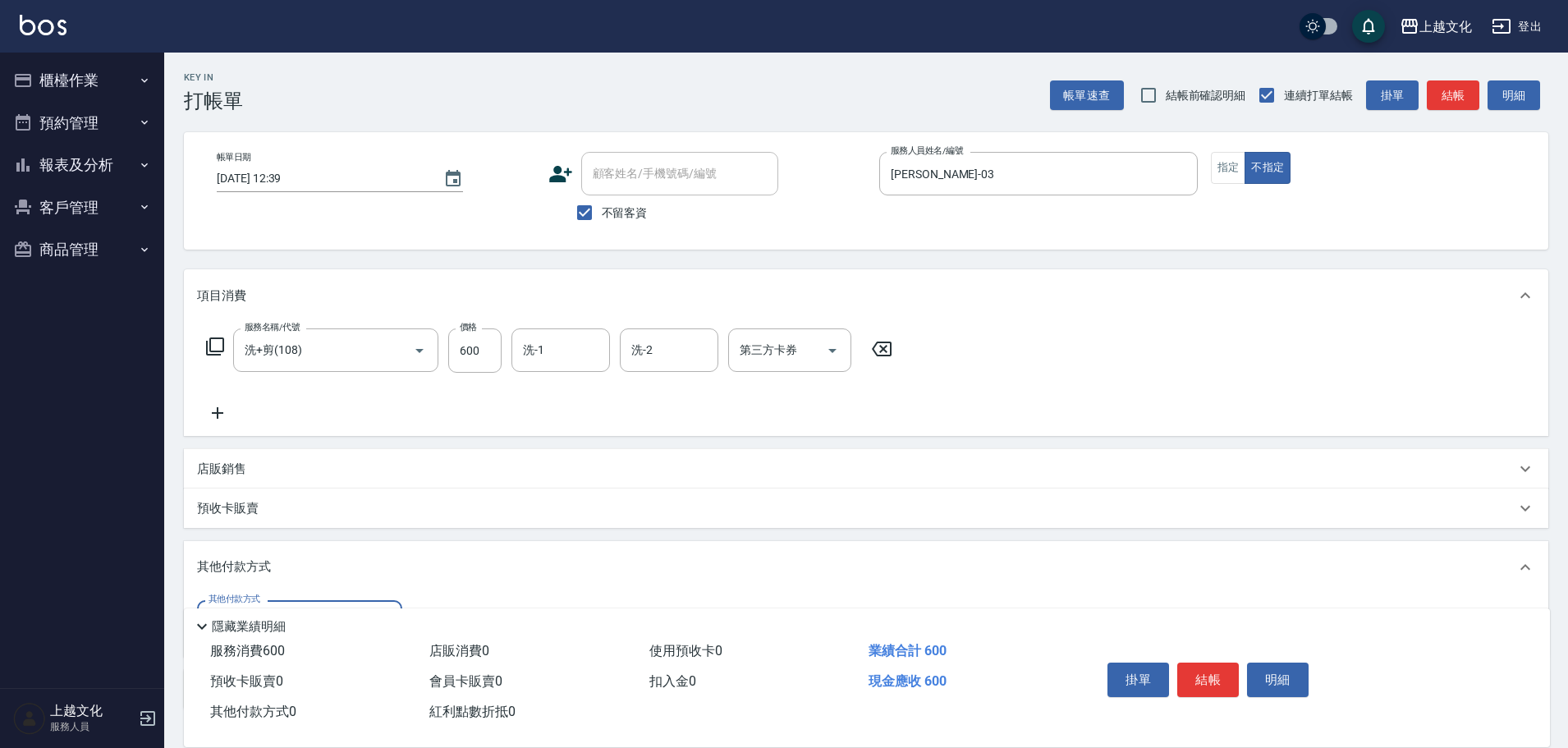
click at [581, 350] on input "洗-1" at bounding box center [560, 350] width 84 height 29
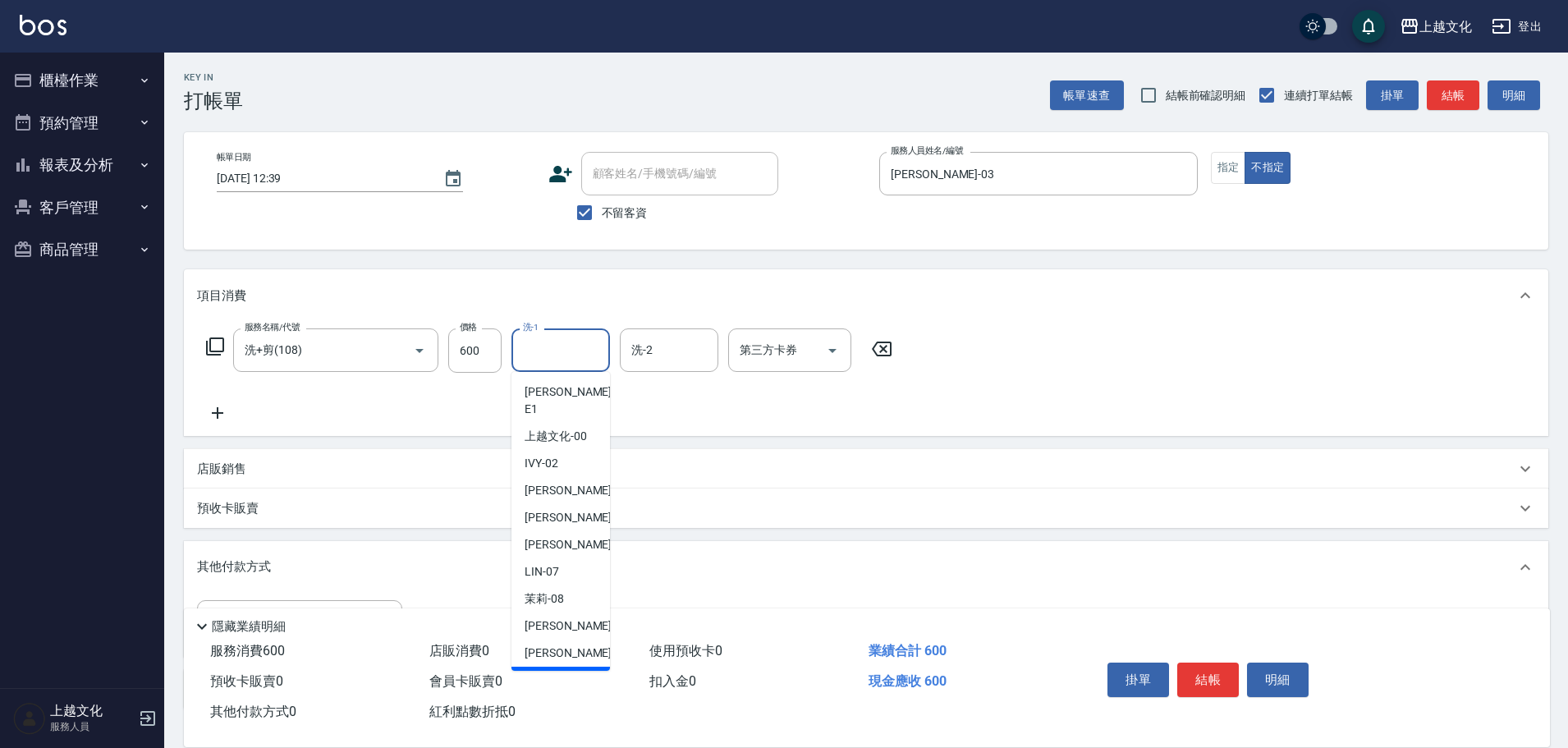
click at [540, 672] on span "[PERSON_NAME] -11" at bounding box center [576, 680] width 103 height 17
type input "[PERSON_NAME]-11"
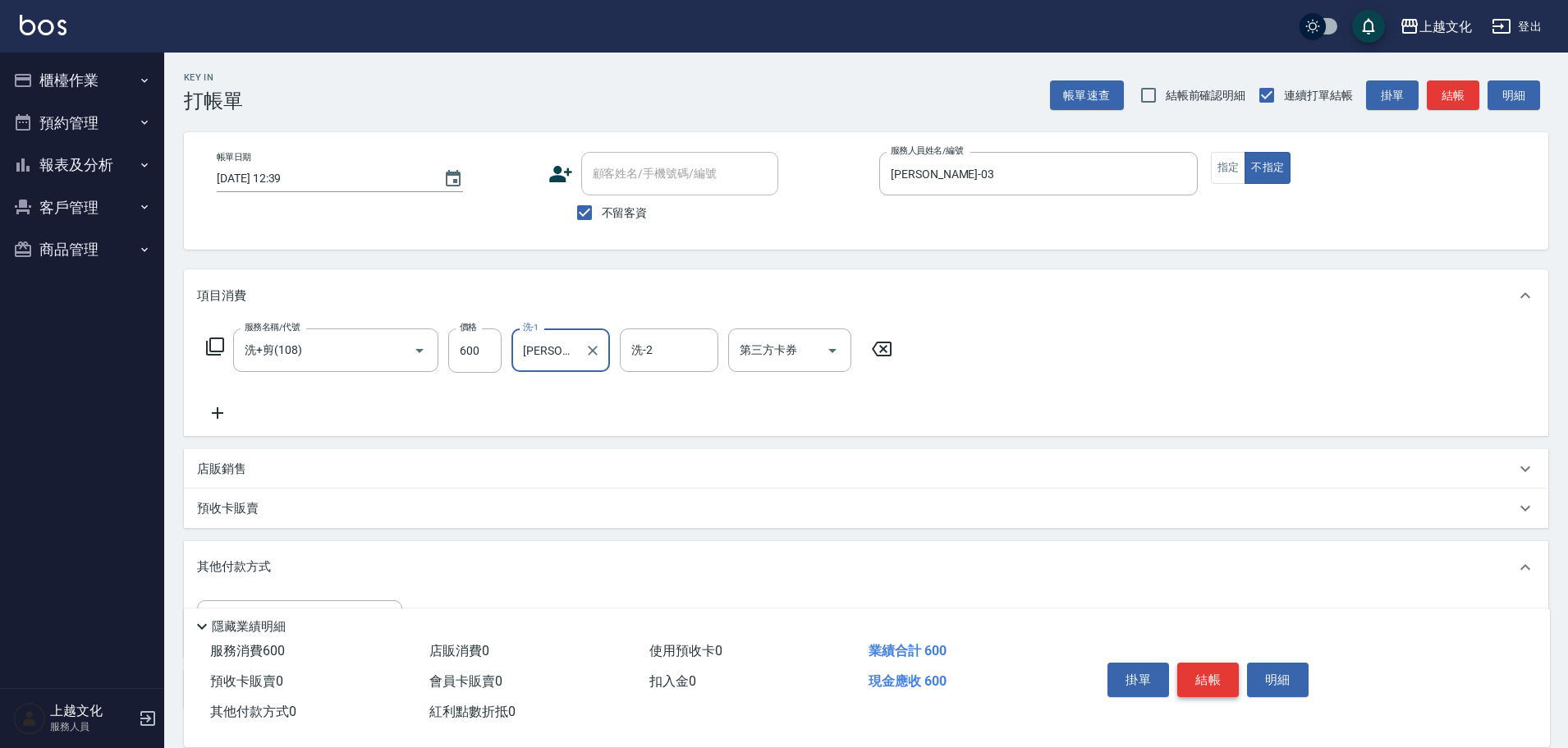
click at [1196, 665] on button "結帳" at bounding box center [1208, 680] width 61 height 35
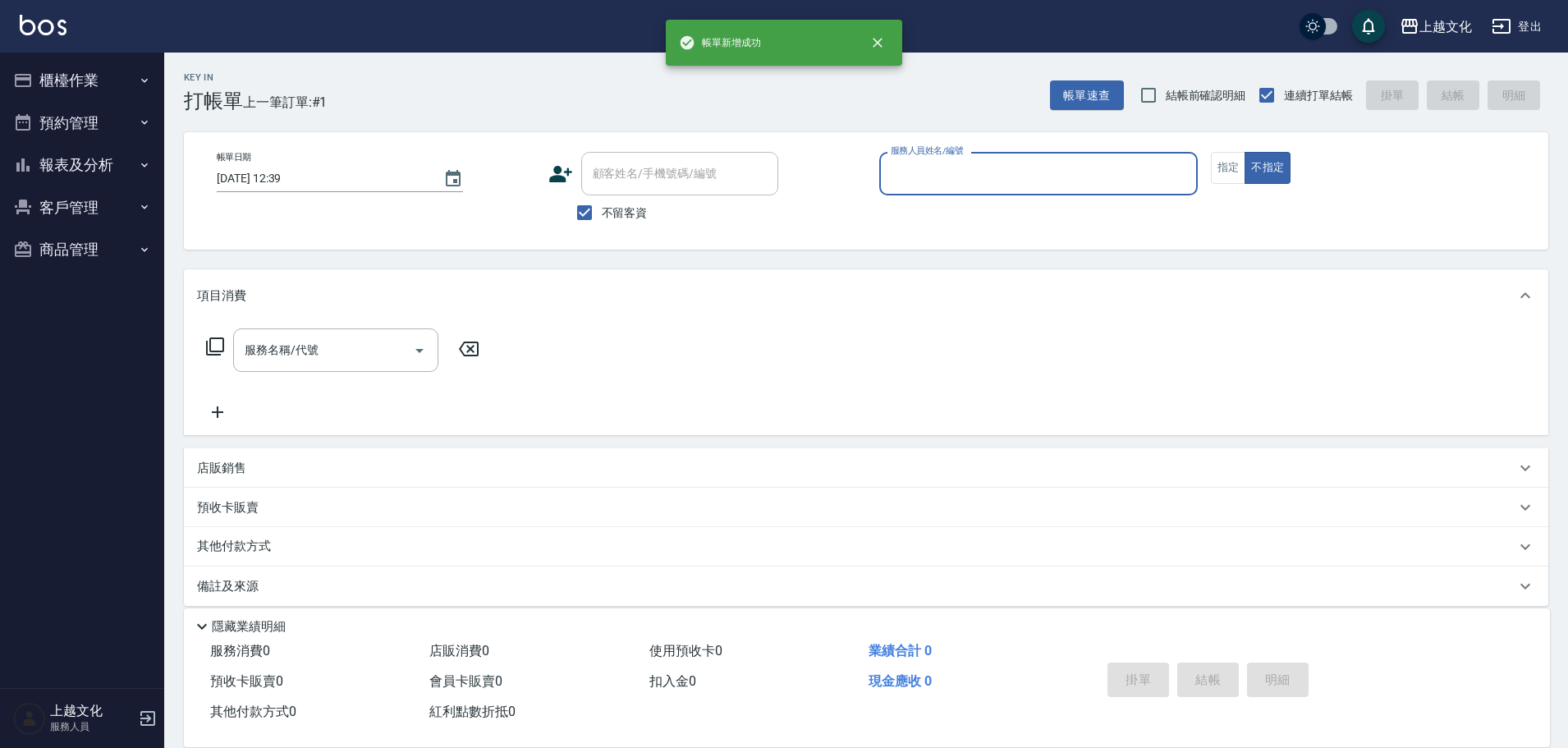
click at [1049, 170] on input "服務人員姓名/編號" at bounding box center [1038, 173] width 304 height 29
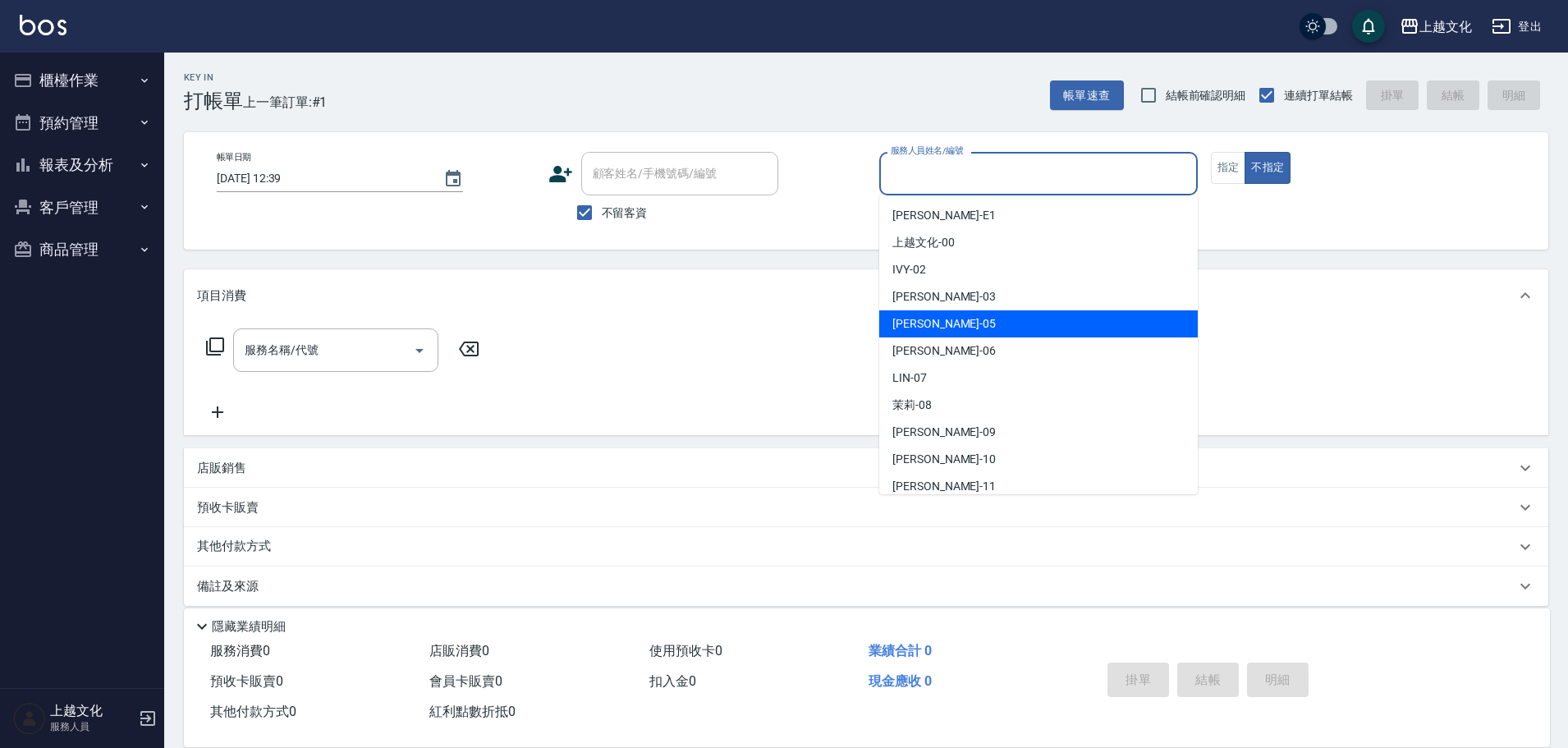
click at [960, 324] on div "[PERSON_NAME] -05" at bounding box center [1038, 324] width 319 height 27
type input "[PERSON_NAME]-05"
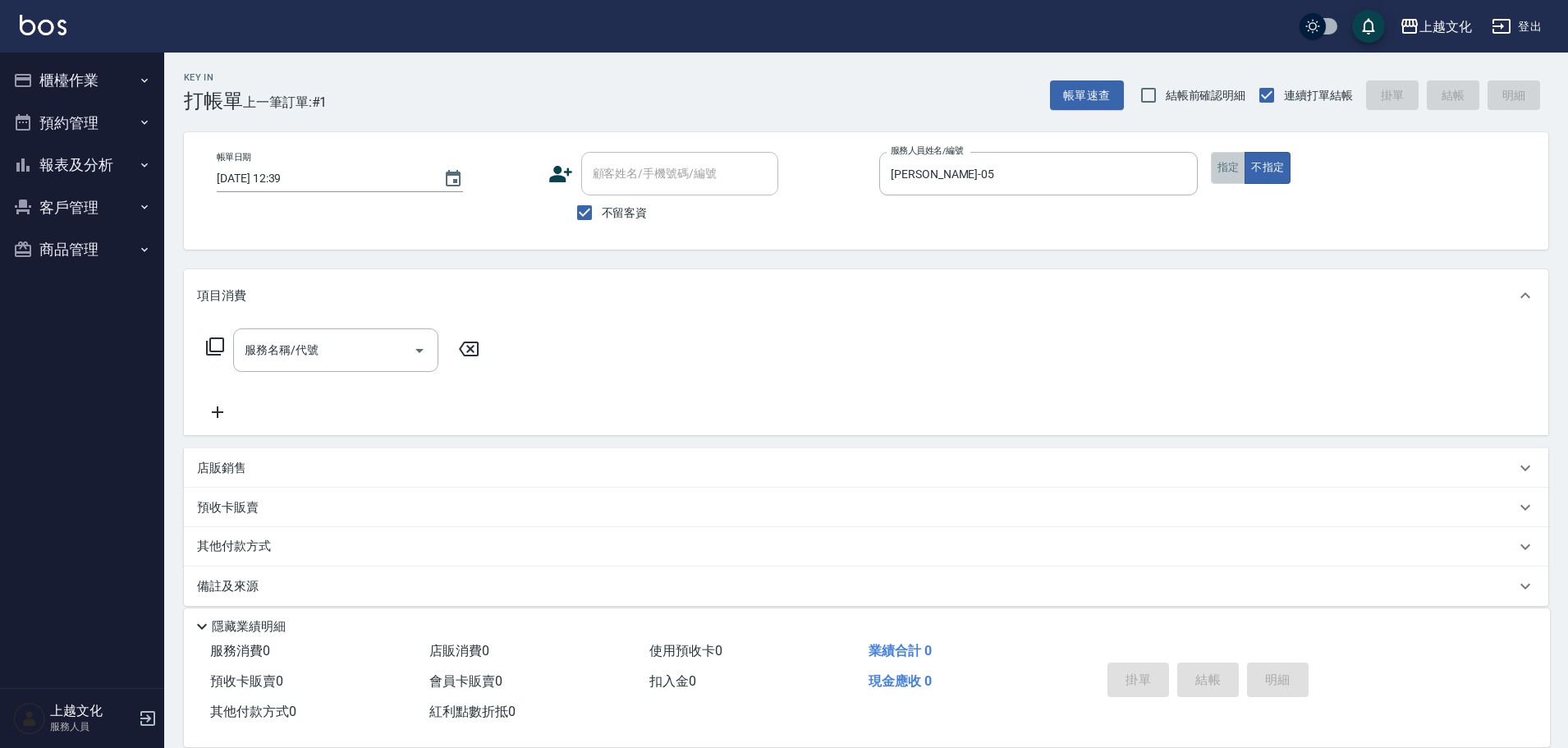
click at [1235, 165] on button "指定" at bounding box center [1229, 168] width 36 height 32
click at [218, 343] on icon at bounding box center [215, 347] width 20 height 20
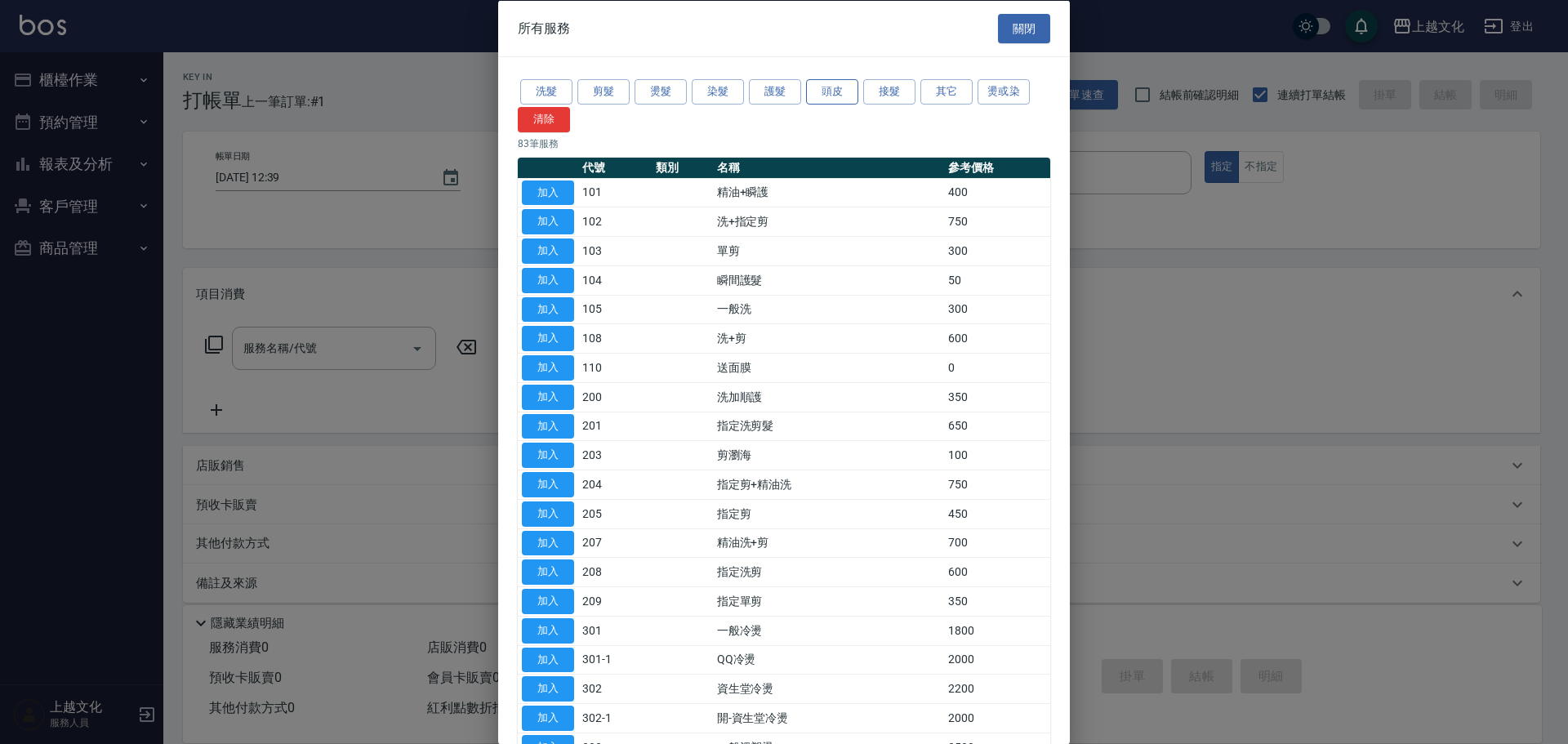
click at [825, 90] on button "頭皮" at bounding box center [832, 91] width 53 height 26
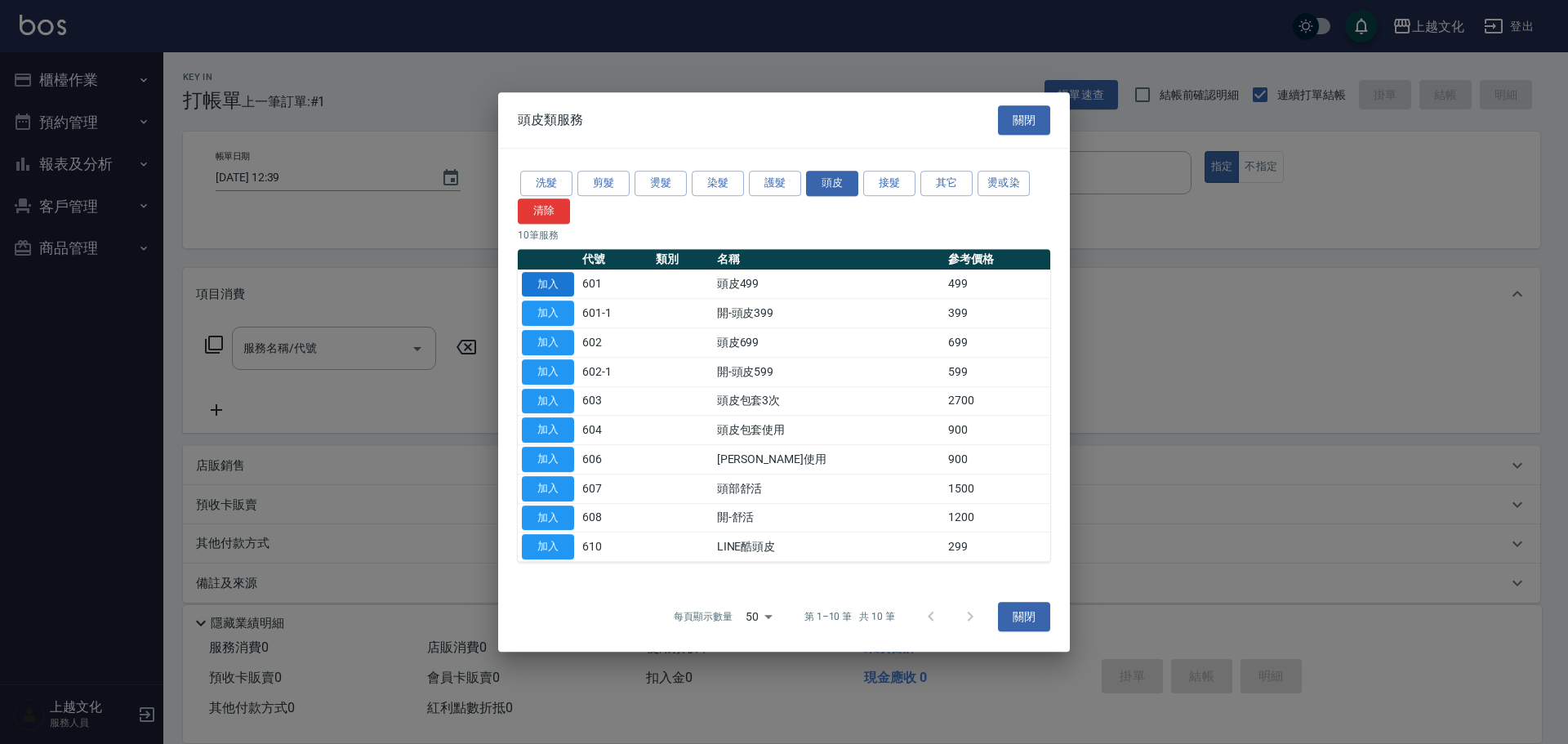
click at [531, 284] on button "加入" at bounding box center [548, 284] width 53 height 26
type input "頭皮499(601)"
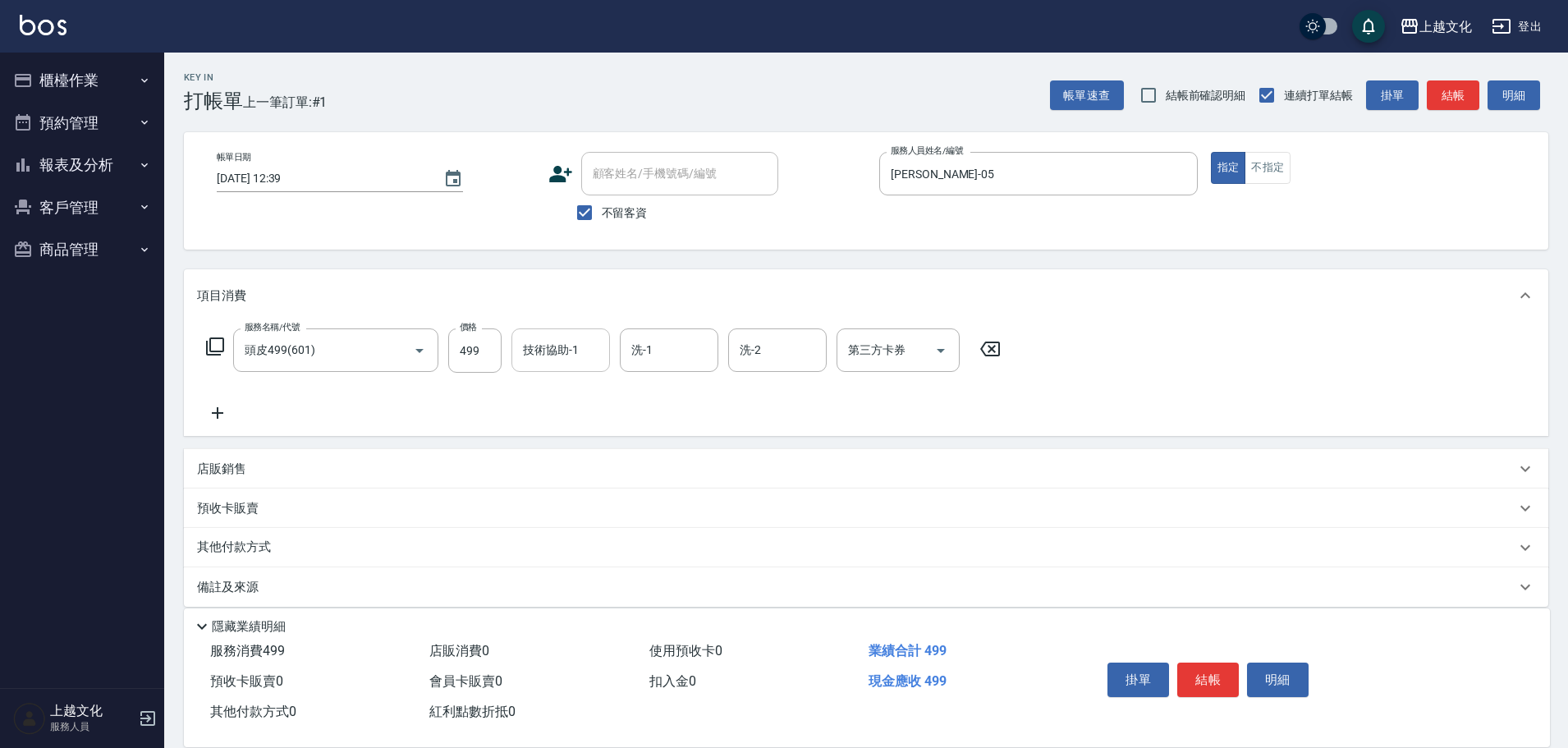
click at [583, 354] on input "技術協助-1" at bounding box center [560, 350] width 84 height 29
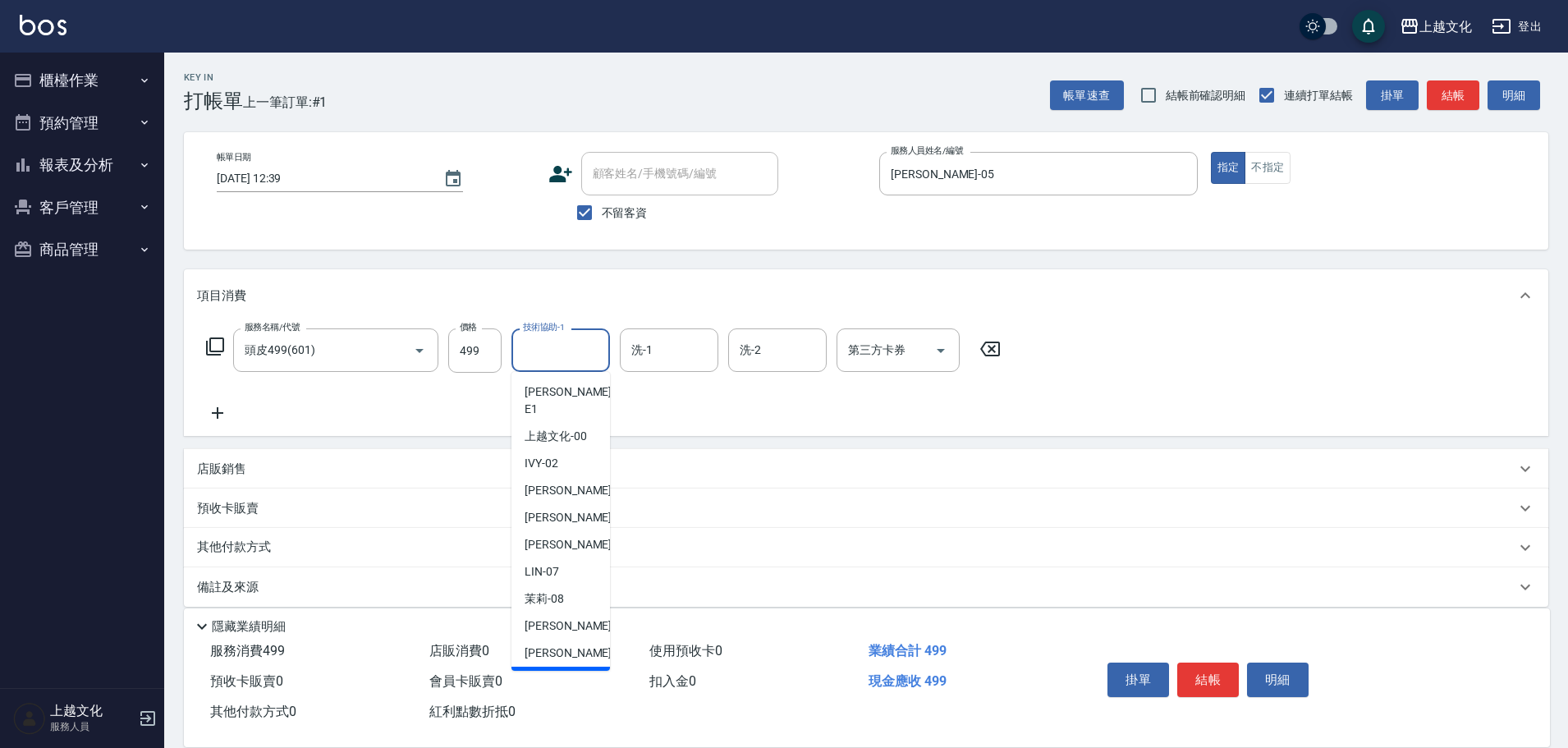
click at [558, 667] on div "[PERSON_NAME] -11" at bounding box center [560, 680] width 98 height 27
type input "[PERSON_NAME]-11"
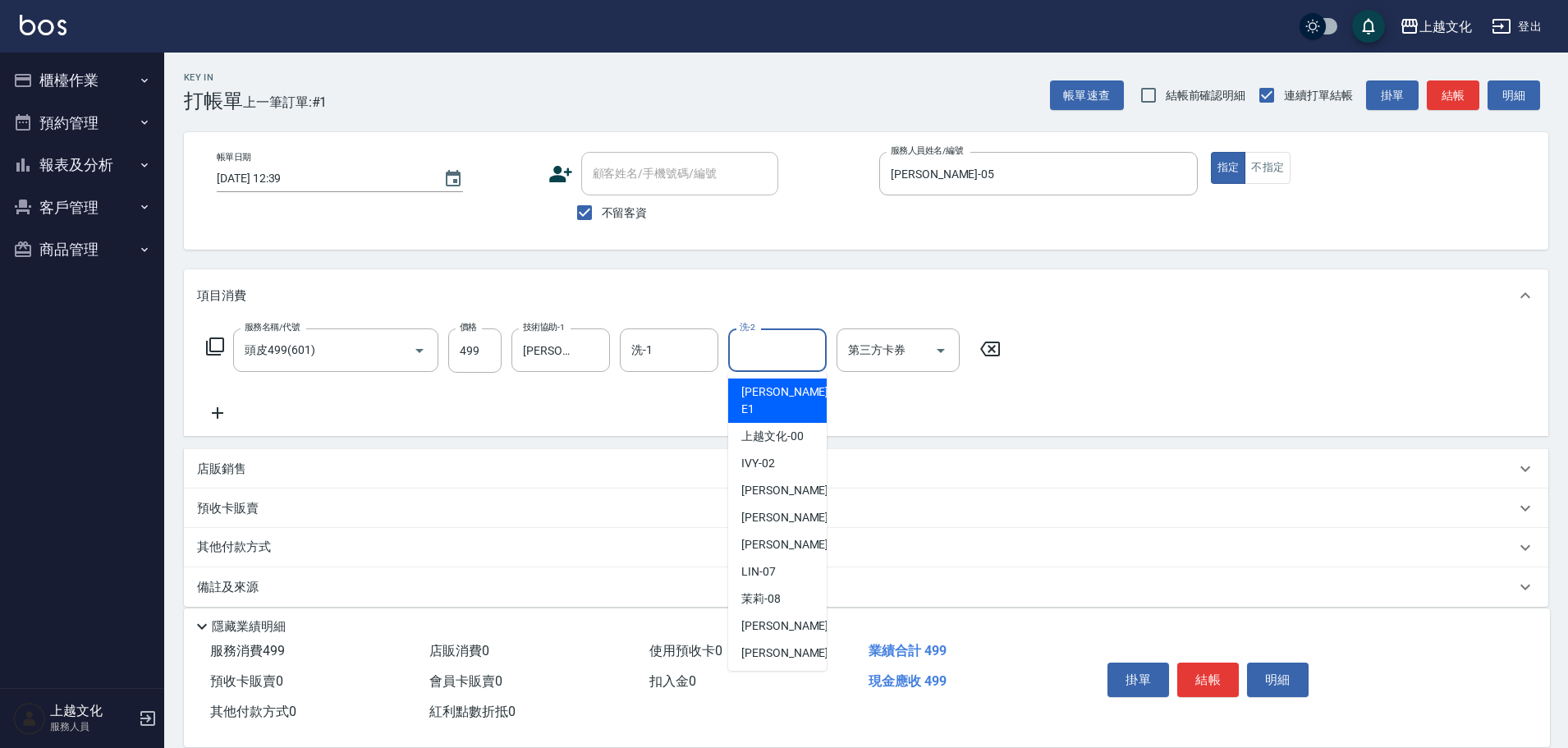
click at [779, 363] on input "洗-2" at bounding box center [777, 350] width 84 height 29
click at [794, 667] on div "[PERSON_NAME] -11" at bounding box center [777, 680] width 98 height 27
type input "[PERSON_NAME]-11"
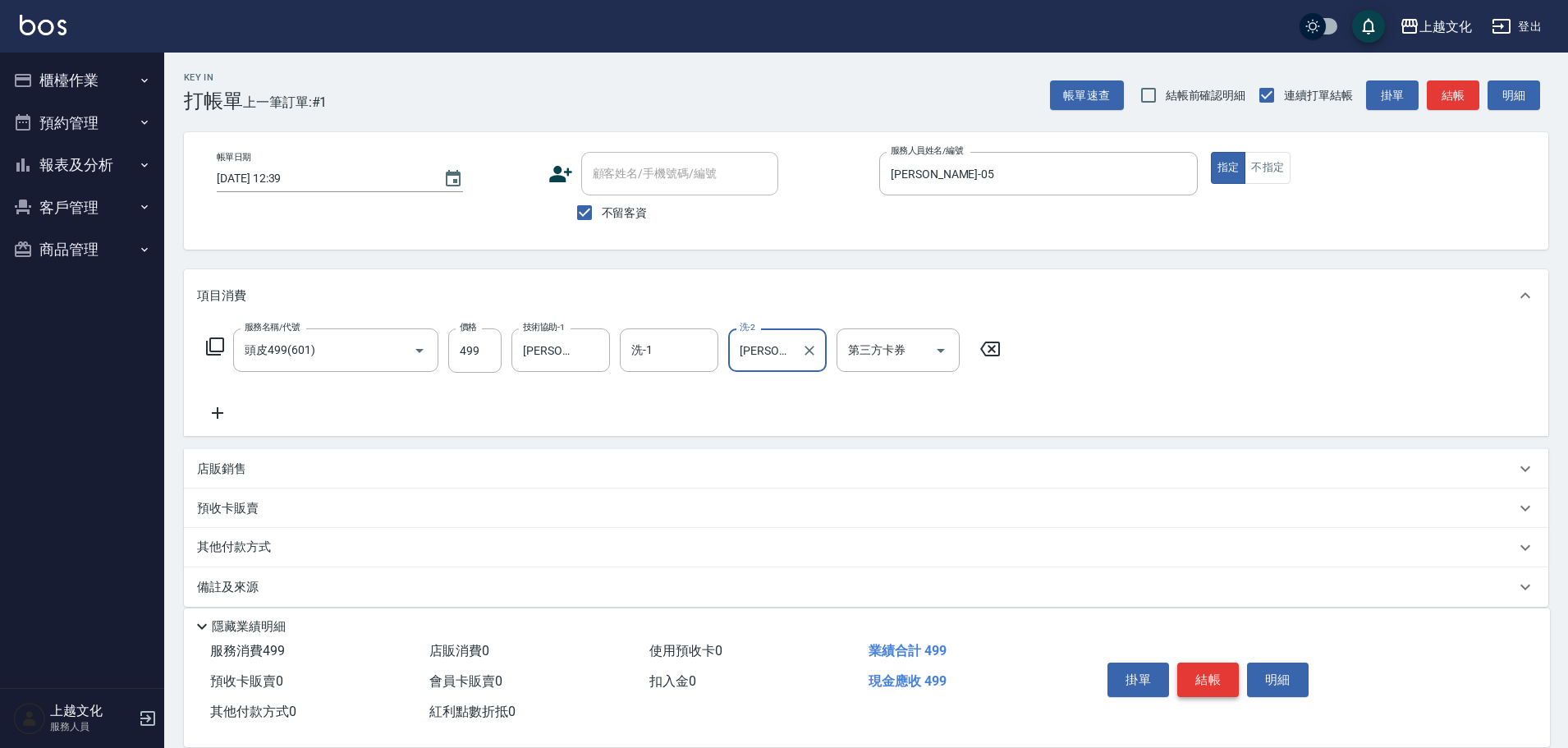
click at [1195, 678] on button "結帳" at bounding box center [1208, 680] width 61 height 35
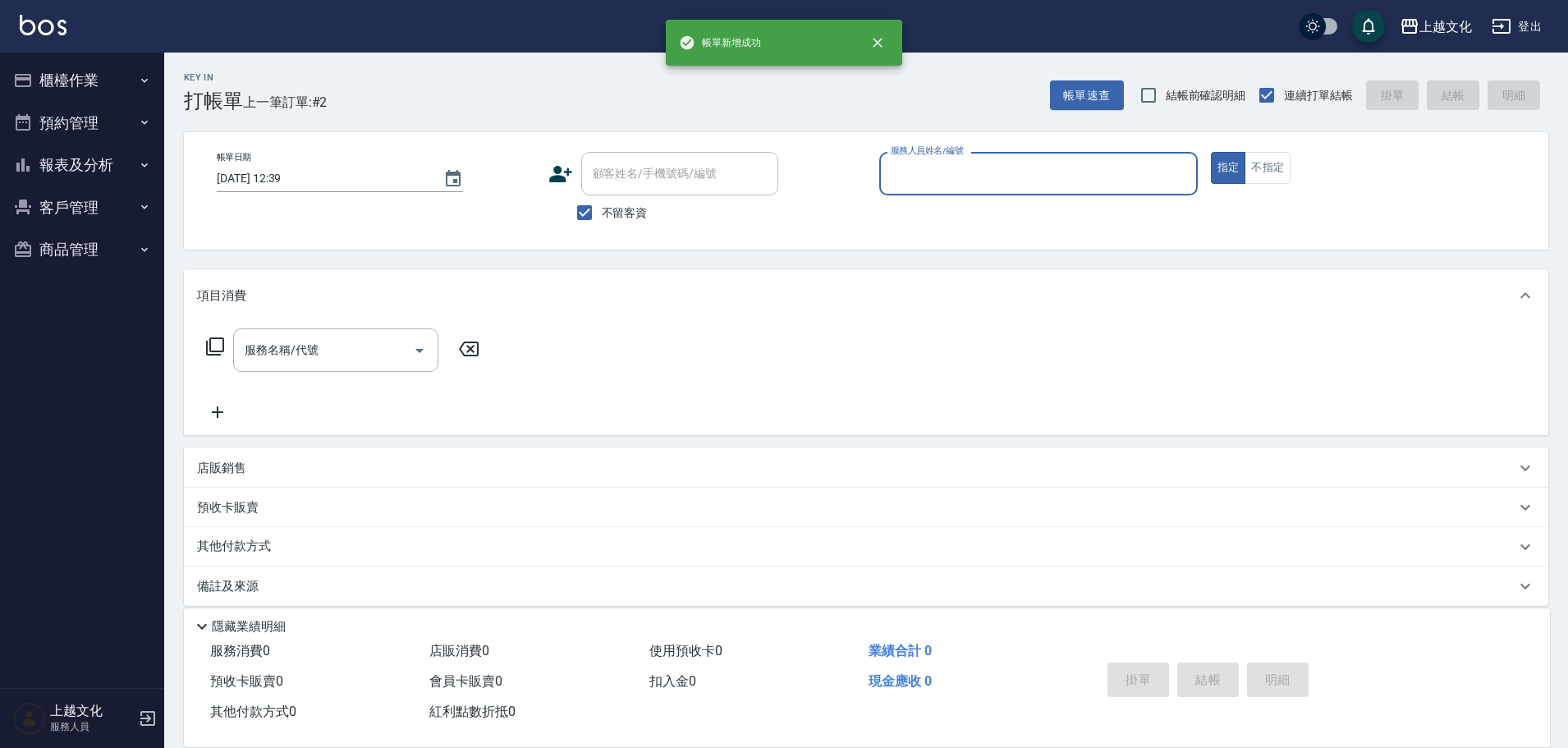
click at [941, 176] on input "服務人員姓名/編號" at bounding box center [1038, 173] width 304 height 29
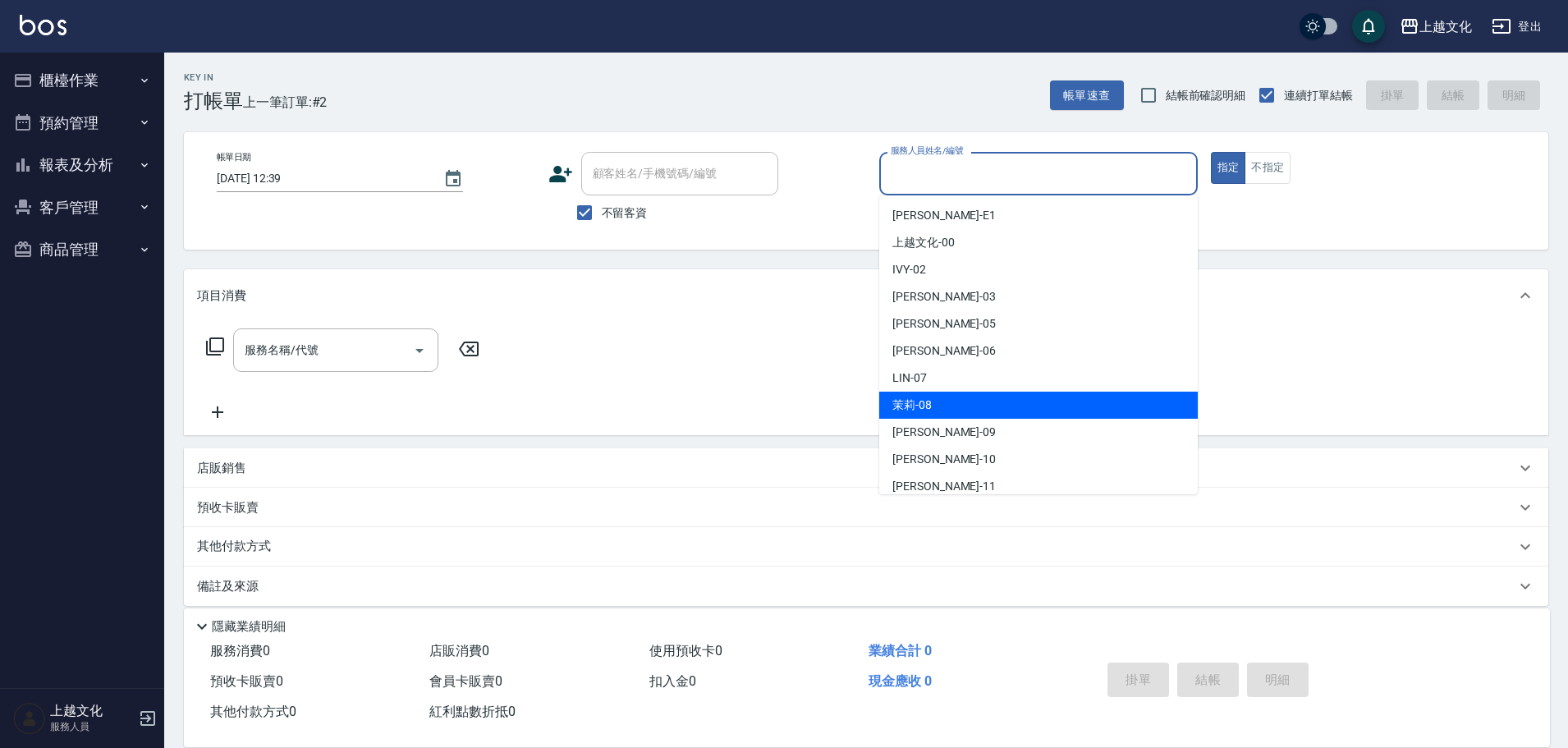
drag, startPoint x: 938, startPoint y: 402, endPoint x: 1097, endPoint y: 329, distance: 175.0
click at [941, 402] on div "茉莉 -08" at bounding box center [1038, 405] width 319 height 27
type input "茉莉-08"
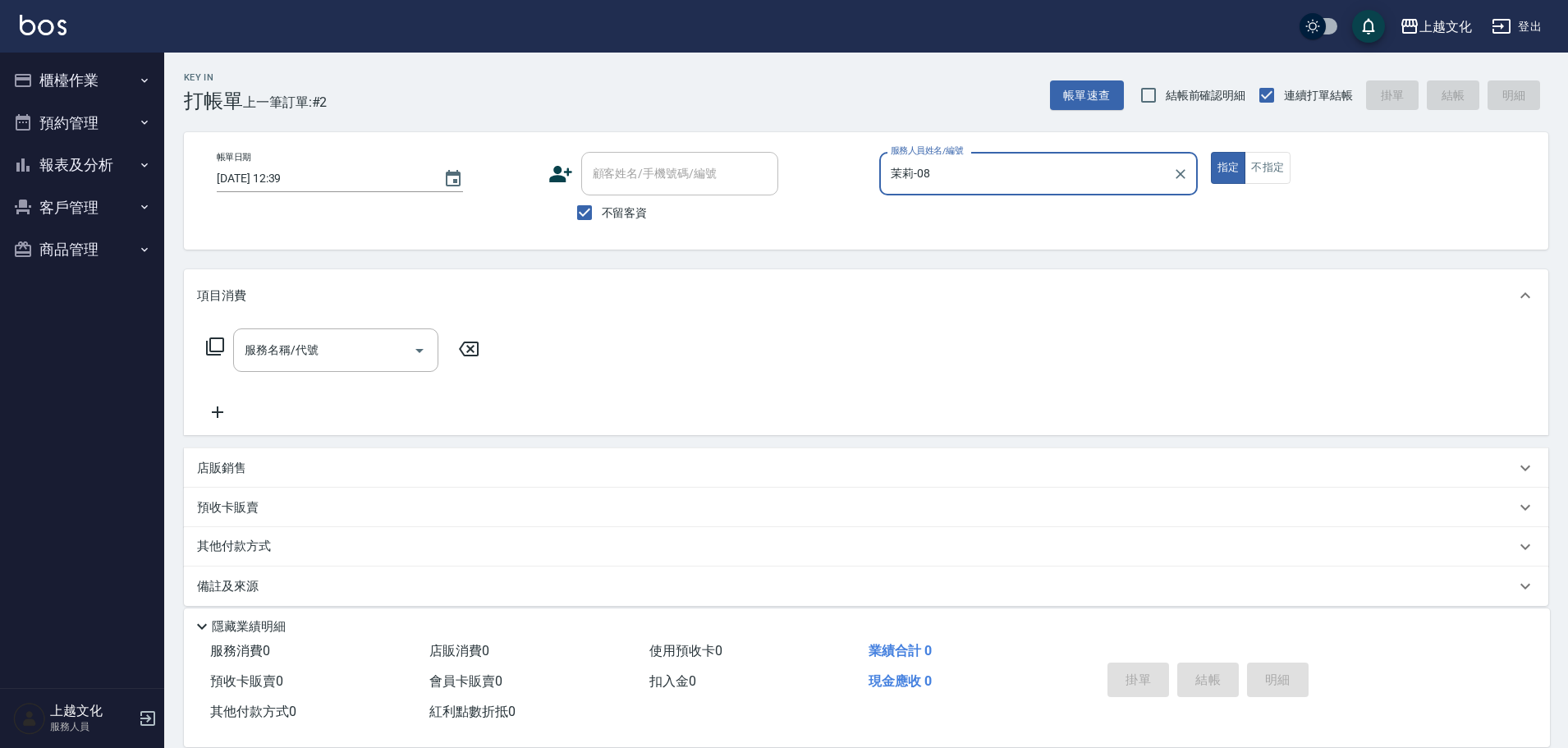
click at [213, 340] on icon at bounding box center [215, 347] width 20 height 20
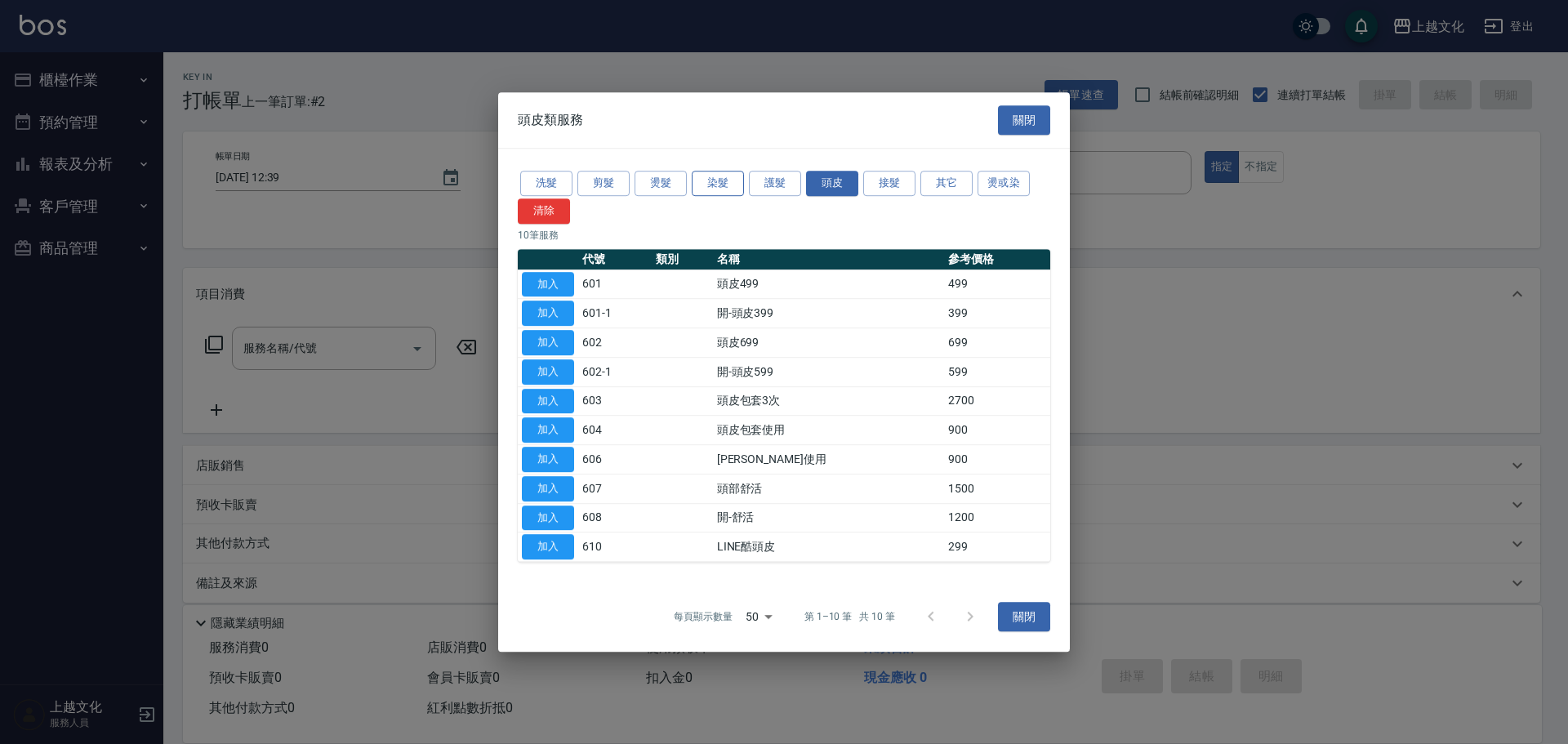
click at [709, 181] on button "染髮" at bounding box center [718, 183] width 53 height 26
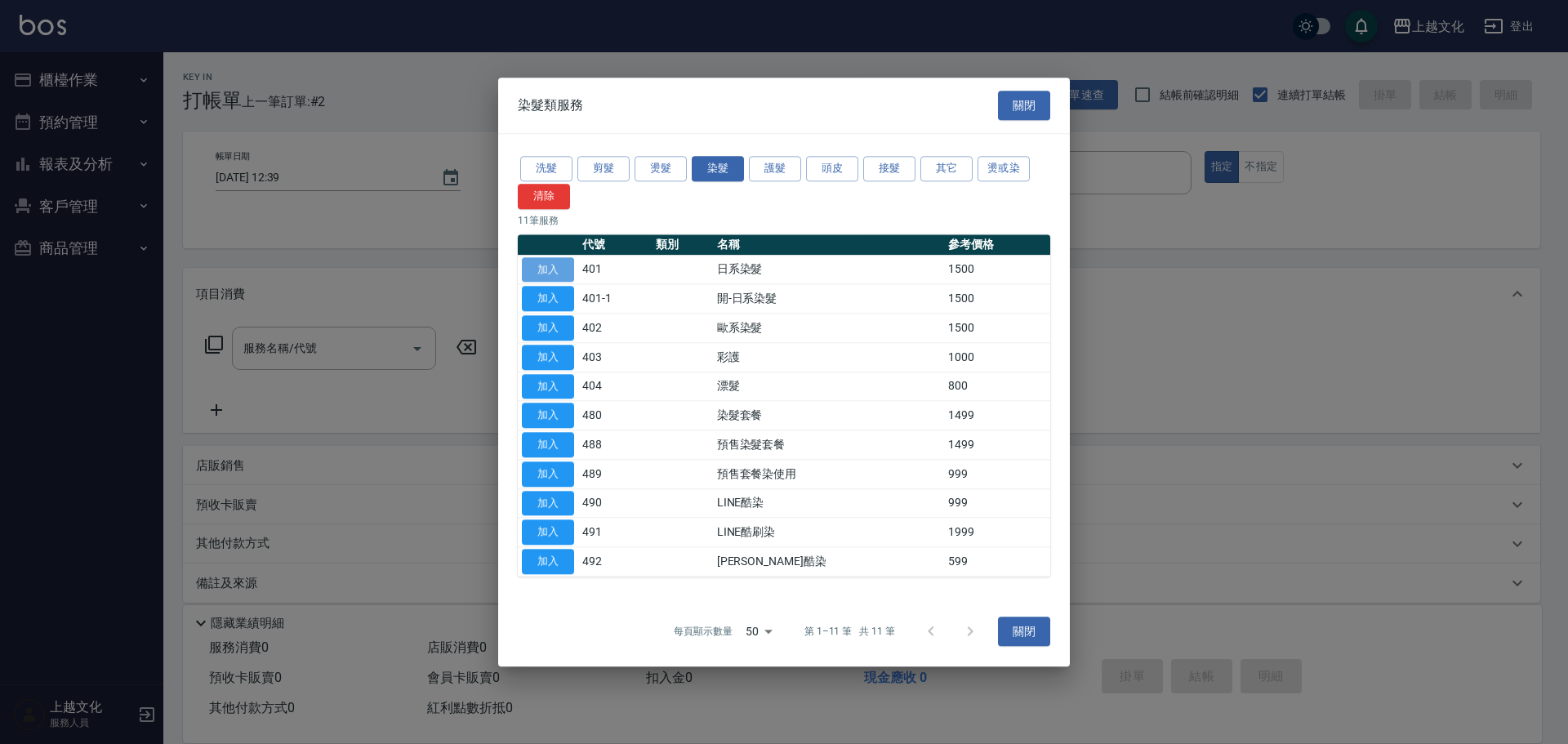
click at [562, 266] on button "加入" at bounding box center [548, 270] width 53 height 26
type input "日系染髮(401)"
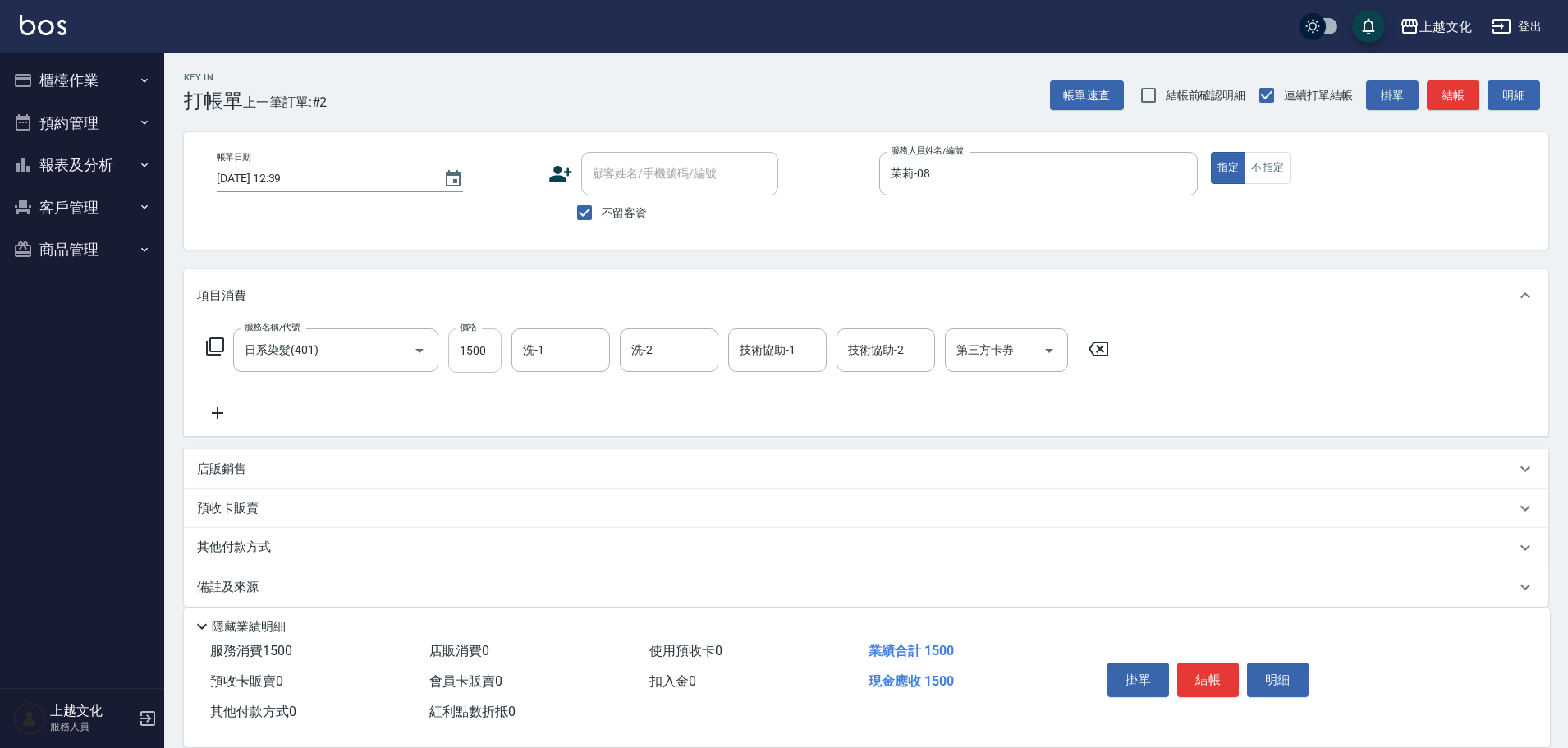
click at [491, 362] on input "1500" at bounding box center [475, 351] width 53 height 45
click at [213, 345] on icon at bounding box center [215, 347] width 20 height 20
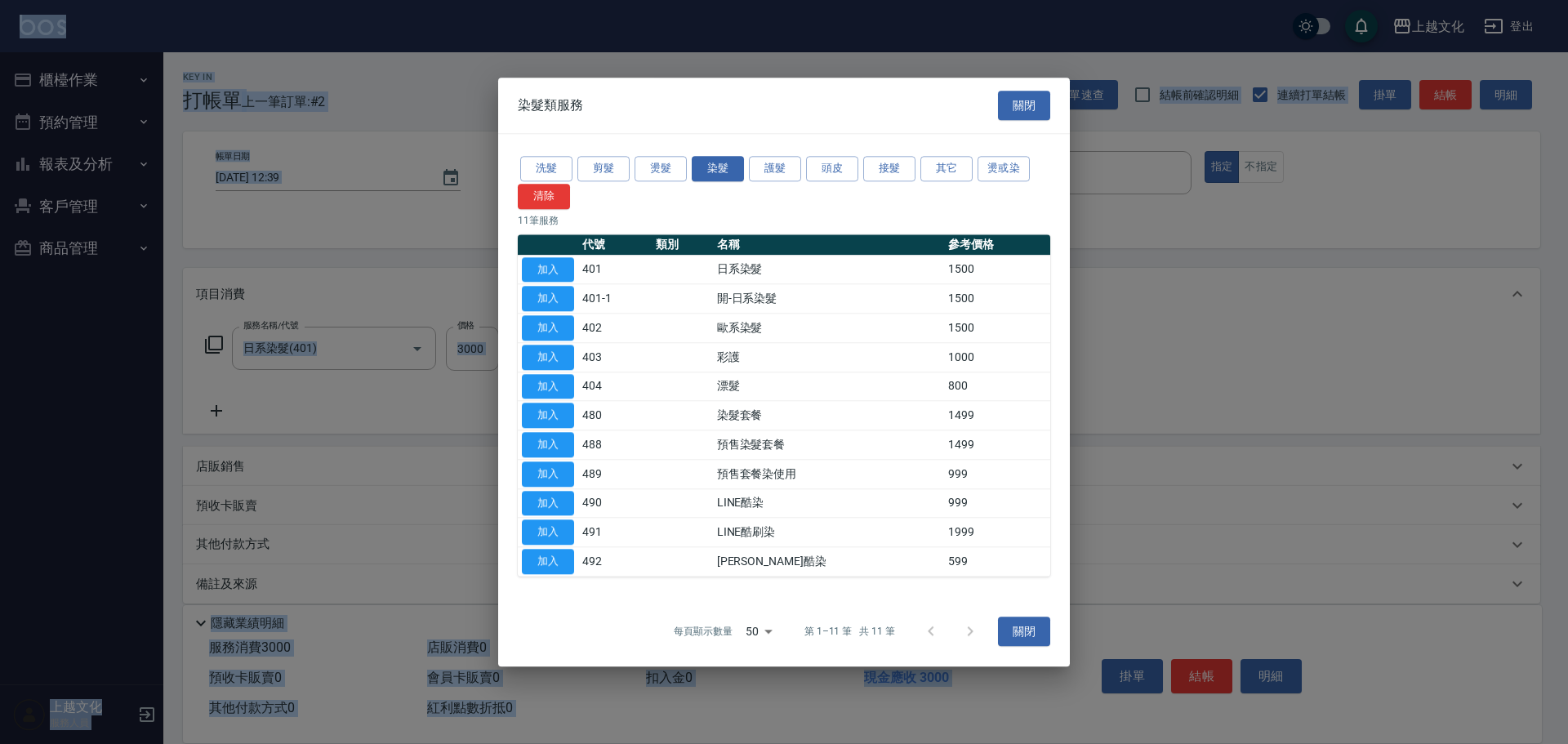
drag, startPoint x: 416, startPoint y: 405, endPoint x: 486, endPoint y: 362, distance: 82.2
click at [416, 405] on div at bounding box center [784, 372] width 1568 height 744
click at [487, 358] on div at bounding box center [784, 372] width 1568 height 744
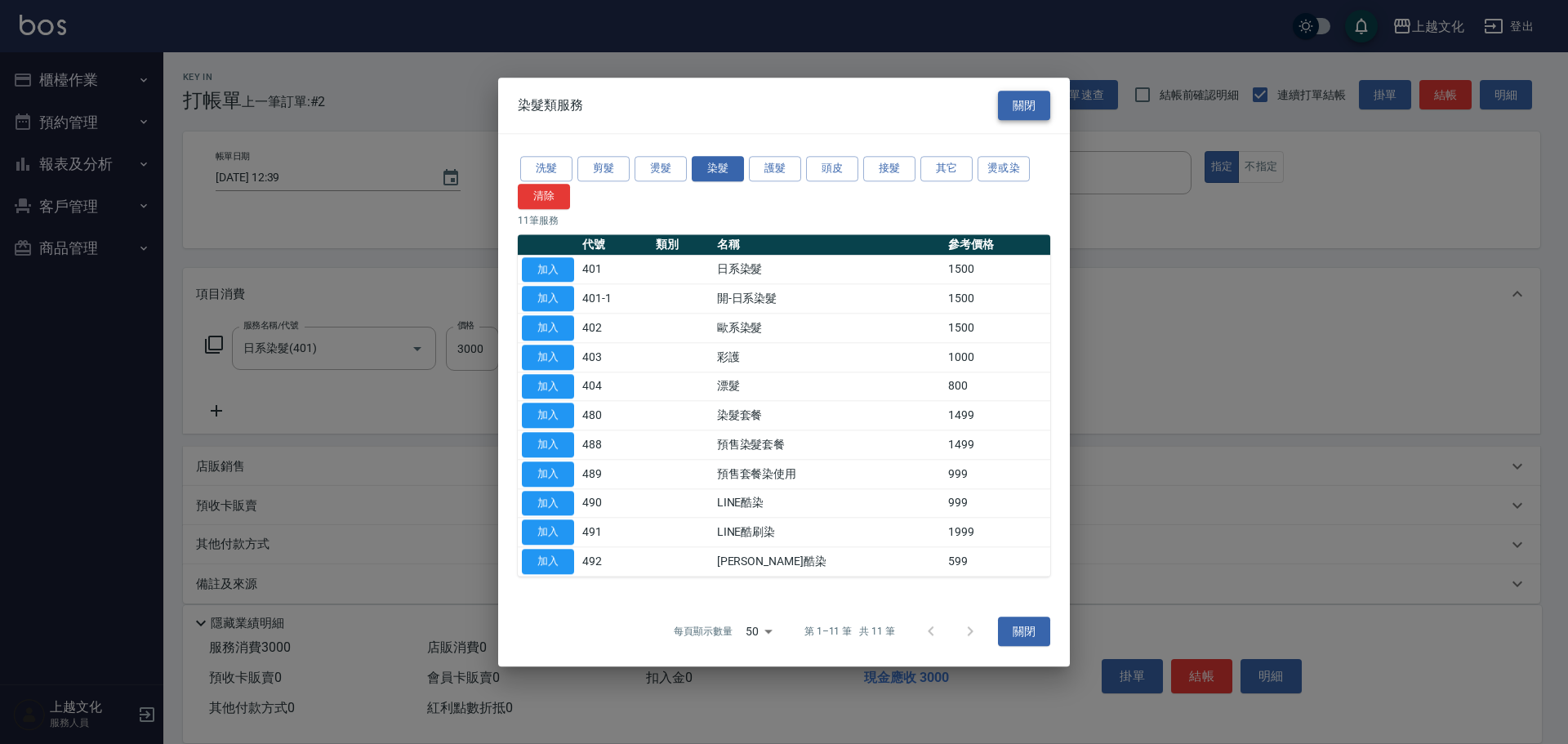
click at [1014, 105] on button "關閉" at bounding box center [1024, 105] width 53 height 30
click at [1014, 105] on div "Key In 打帳單 上一筆訂單:#2 帳單速查 結帳前確認明細 連續打單結帳 掛單 結帳 明細" at bounding box center [851, 82] width 1377 height 59
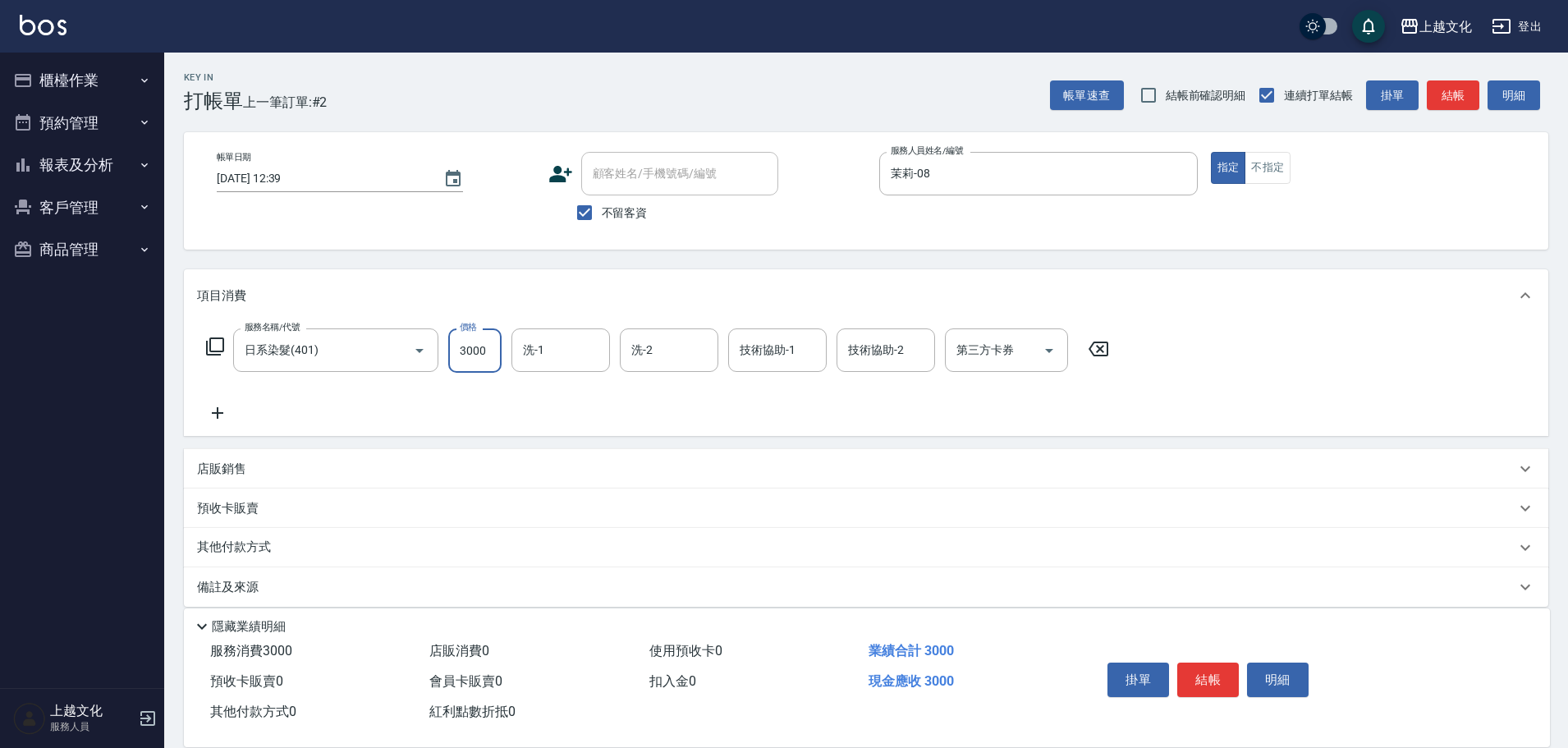
click at [478, 369] on input "3000" at bounding box center [475, 351] width 53 height 45
type input "3800"
click at [1216, 678] on button "結帳" at bounding box center [1208, 680] width 61 height 35
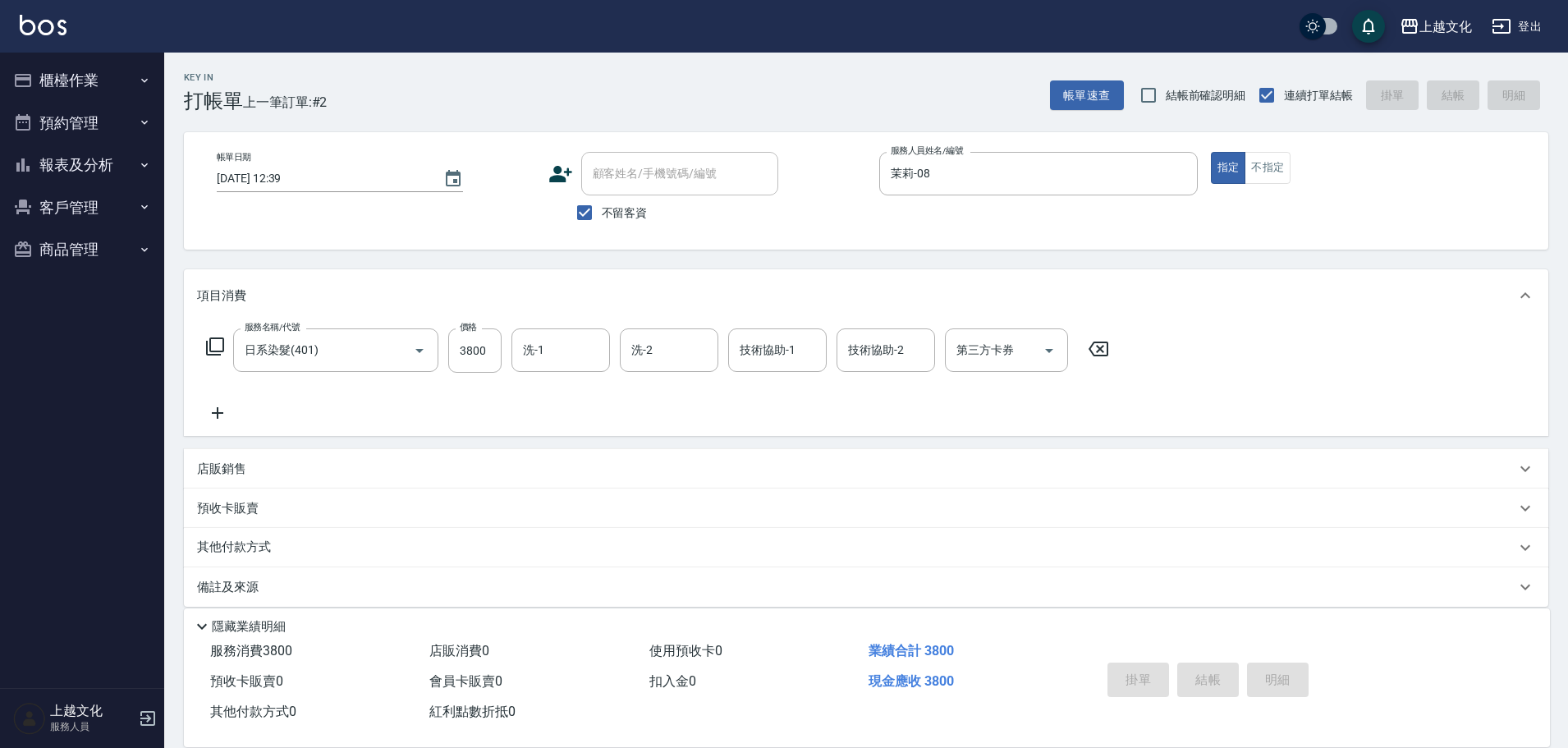
type input "[DATE] 12:40"
